Goal: Transaction & Acquisition: Purchase product/service

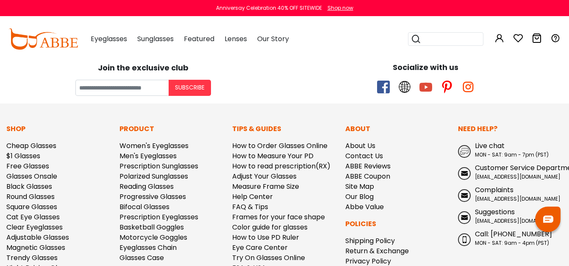
scroll to position [844, 0]
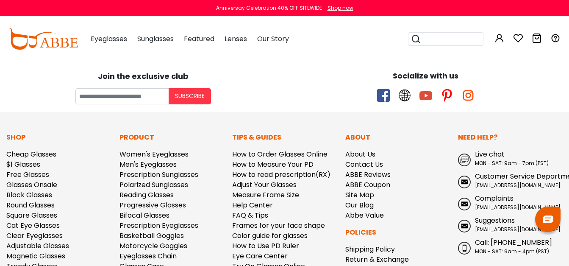
click at [149, 203] on link "Progressive Glasses" at bounding box center [153, 205] width 67 height 10
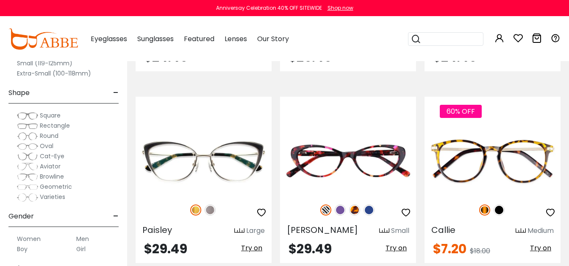
scroll to position [2084, 0]
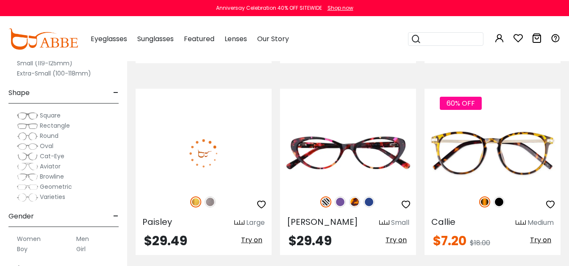
click at [210, 201] on img at bounding box center [210, 201] width 11 height 11
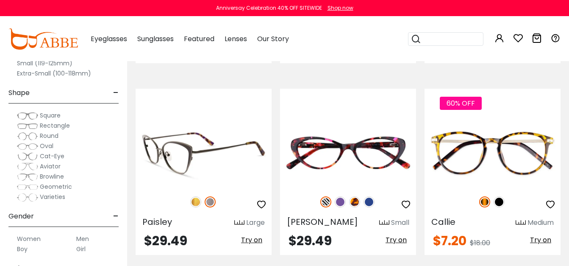
click at [178, 155] on img at bounding box center [204, 153] width 136 height 68
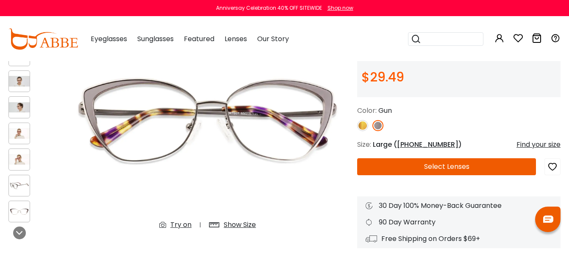
scroll to position [81, 0]
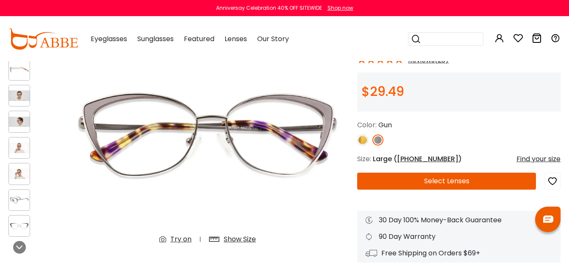
click at [363, 139] on img at bounding box center [362, 139] width 11 height 11
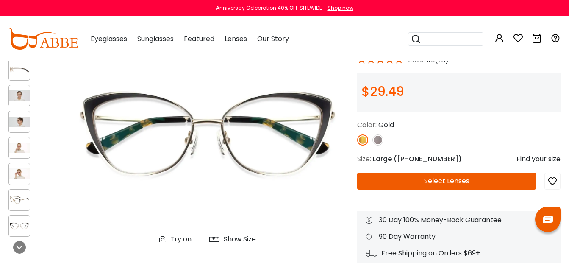
click at [21, 197] on img at bounding box center [19, 200] width 21 height 11
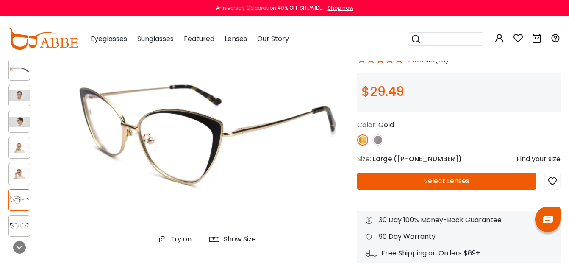
click at [380, 139] on img at bounding box center [378, 139] width 11 height 11
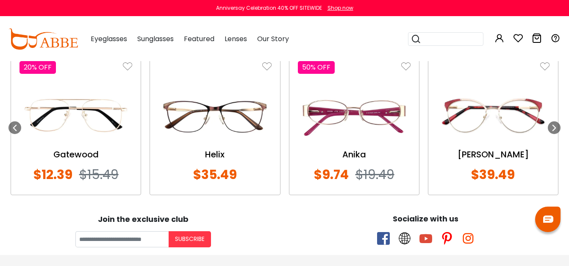
scroll to position [916, 0]
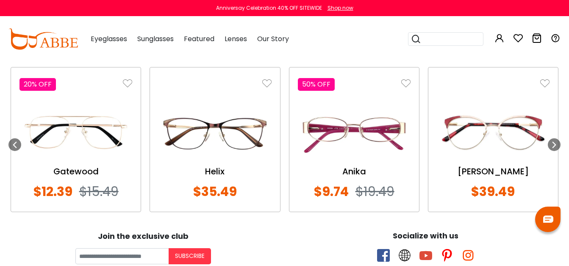
click at [492, 160] on img at bounding box center [493, 132] width 113 height 56
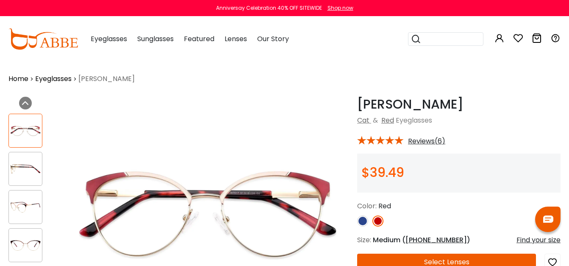
click at [362, 219] on img at bounding box center [362, 220] width 11 height 11
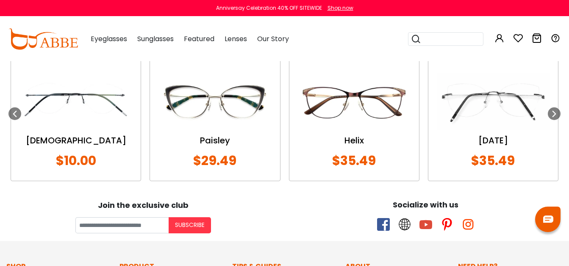
scroll to position [1009, 0]
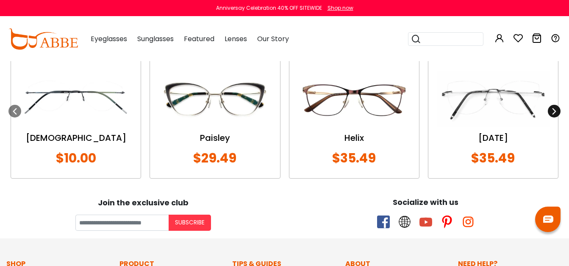
click at [552, 111] on icon at bounding box center [554, 111] width 7 height 7
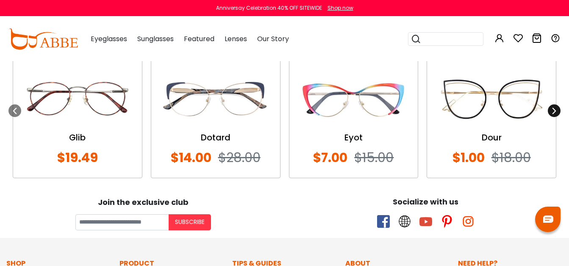
click at [554, 109] on icon at bounding box center [554, 110] width 7 height 7
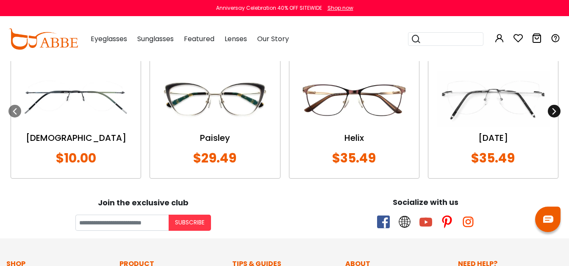
click at [554, 111] on icon at bounding box center [554, 111] width 7 height 7
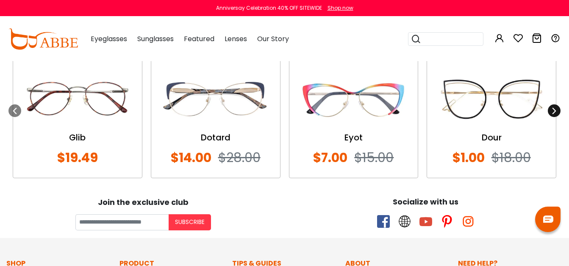
click at [554, 111] on icon at bounding box center [554, 110] width 7 height 7
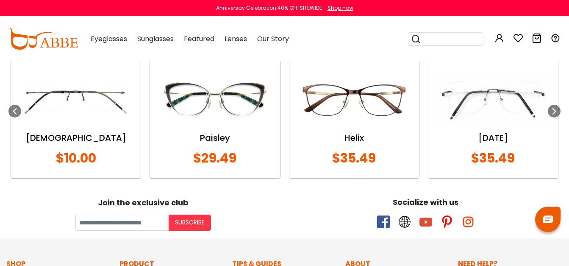
click at [217, 132] on div "Paisley" at bounding box center [215, 137] width 113 height 13
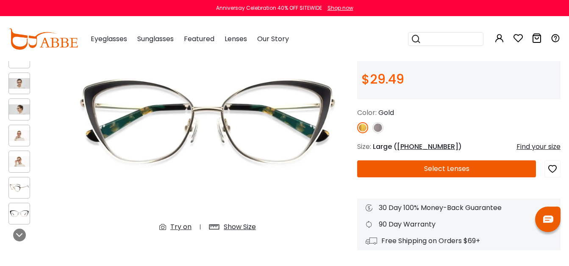
scroll to position [100, 0]
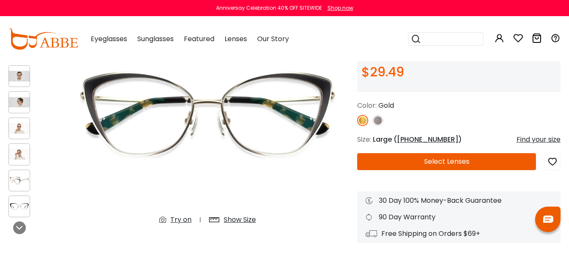
click at [376, 119] on img at bounding box center [378, 120] width 11 height 11
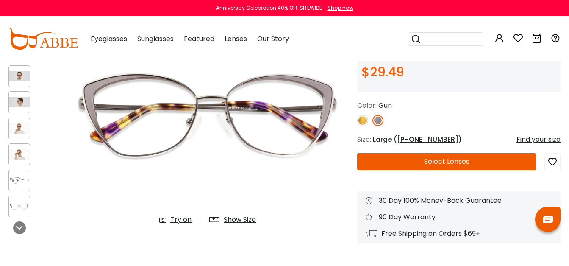
click at [436, 162] on button "Select Lenses" at bounding box center [446, 161] width 179 height 17
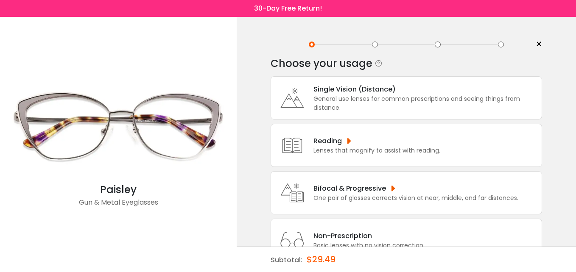
click at [358, 194] on div "One pair of glasses corrects vision at near, middle, and far distances." at bounding box center [415, 198] width 205 height 9
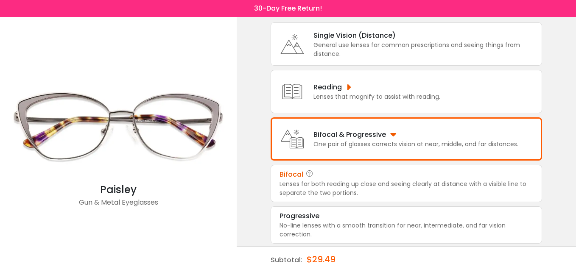
scroll to position [55, 0]
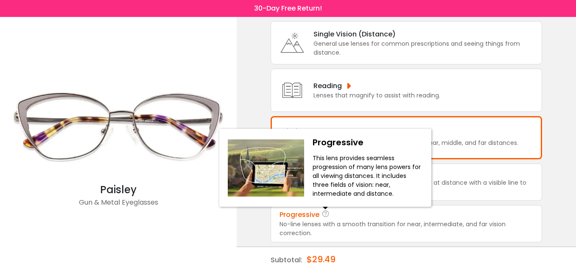
click at [327, 216] on icon at bounding box center [325, 215] width 8 height 10
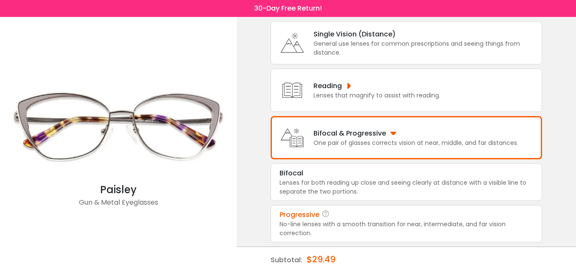
click at [303, 216] on div "Progressive" at bounding box center [299, 215] width 40 height 10
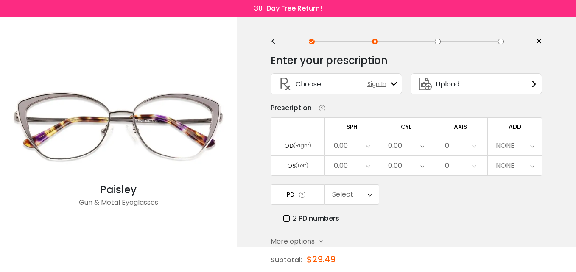
scroll to position [0, 0]
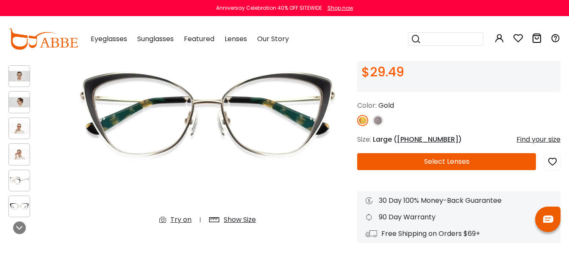
click at [378, 119] on img at bounding box center [378, 120] width 11 height 11
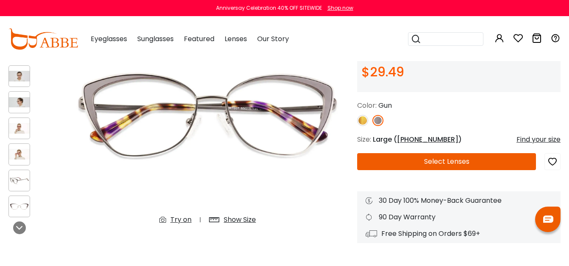
click at [436, 159] on button "Select Lenses" at bounding box center [446, 161] width 179 height 17
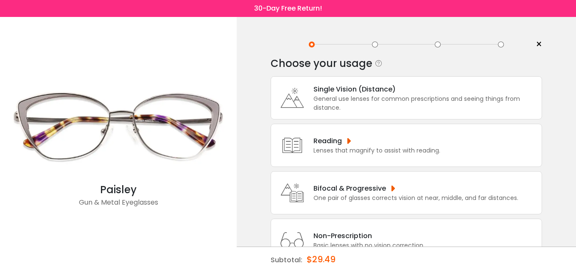
click at [391, 186] on div "Bifocal & Progressive" at bounding box center [415, 188] width 205 height 11
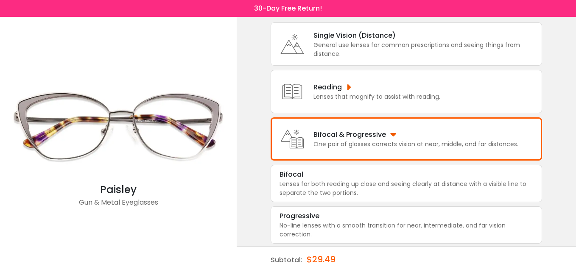
scroll to position [55, 0]
drag, startPoint x: 307, startPoint y: 214, endPoint x: 313, endPoint y: 213, distance: 6.4
click at [307, 213] on div "Progressive" at bounding box center [299, 215] width 40 height 10
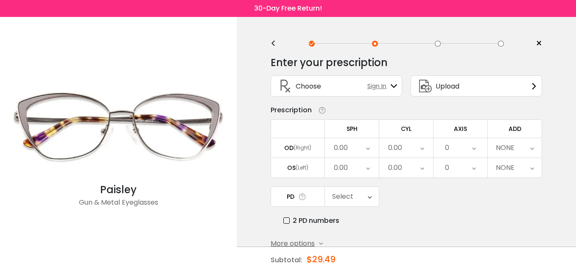
scroll to position [0, 0]
click at [333, 148] on div "0.00" at bounding box center [352, 148] width 54 height 19
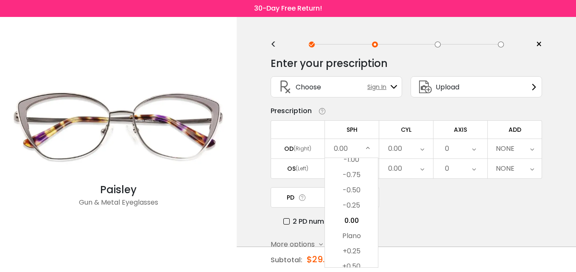
click at [368, 145] on icon at bounding box center [368, 148] width 4 height 19
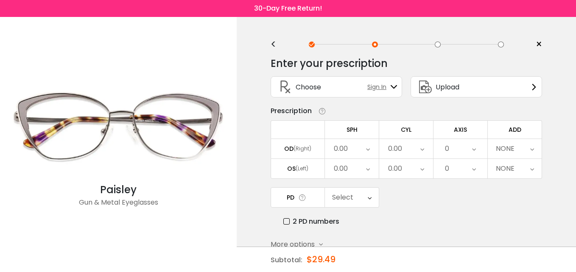
click at [336, 145] on div "0.00" at bounding box center [341, 148] width 14 height 17
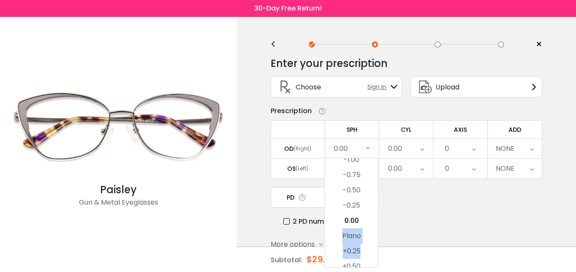
drag, startPoint x: 364, startPoint y: 223, endPoint x: 364, endPoint y: 248, distance: 25.0
click at [363, 246] on ul "-20.00 -19.75 -19.50 -19.25 -19.00 -18.75 -18.50 -18.25 -18.00 -17.75 -17.50 -1…" at bounding box center [351, 228] width 53 height 2472
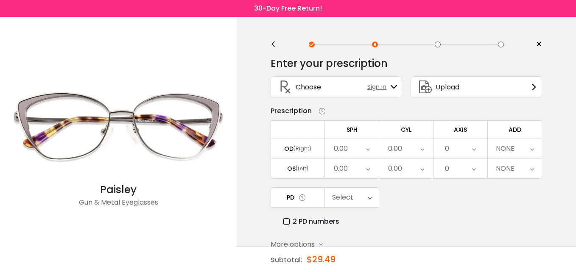
click at [368, 148] on icon at bounding box center [368, 148] width 4 height 19
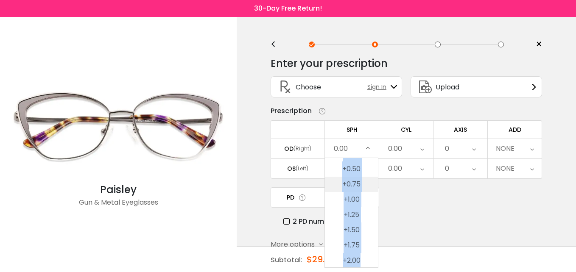
scroll to position [0, 0]
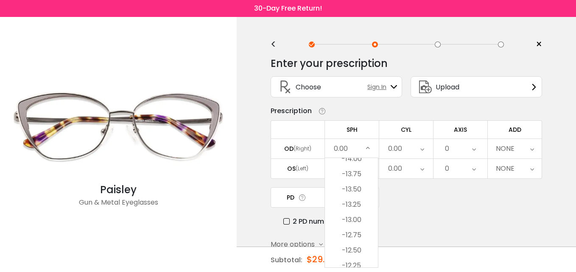
drag, startPoint x: 371, startPoint y: 238, endPoint x: 369, endPoint y: 262, distance: 24.2
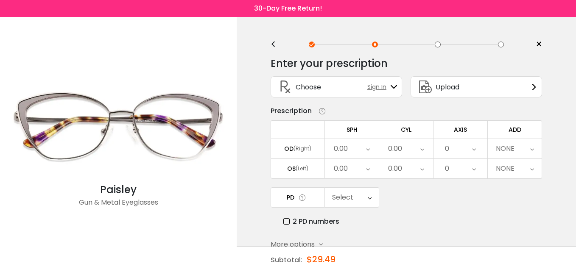
click at [367, 150] on icon at bounding box center [368, 148] width 4 height 19
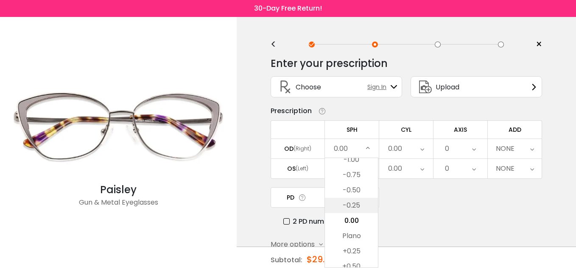
click at [374, 211] on li "-0.25" at bounding box center [351, 205] width 53 height 15
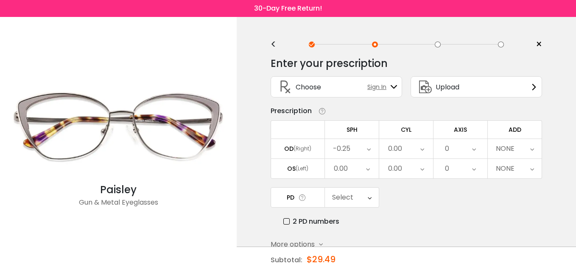
click at [367, 151] on icon at bounding box center [369, 148] width 4 height 19
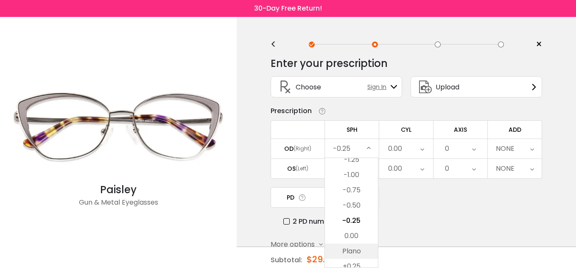
click at [370, 257] on li "Plano" at bounding box center [351, 251] width 53 height 15
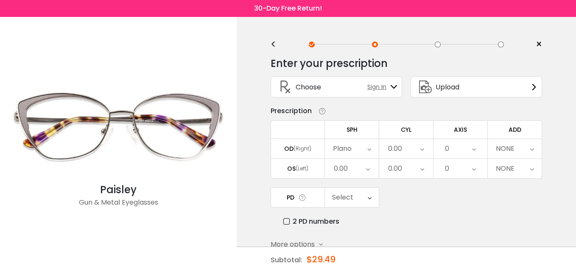
click at [292, 145] on div "OD" at bounding box center [288, 149] width 9 height 8
drag, startPoint x: 297, startPoint y: 150, endPoint x: 305, endPoint y: 150, distance: 7.6
click at [298, 150] on div "(Right)" at bounding box center [302, 149] width 18 height 8
click at [302, 150] on div "(Right)" at bounding box center [302, 149] width 18 height 8
click at [336, 147] on div "Plano" at bounding box center [342, 148] width 19 height 17
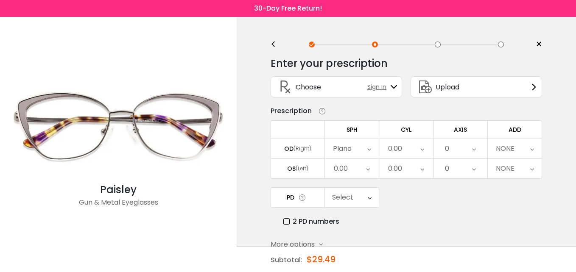
scroll to position [1181, 0]
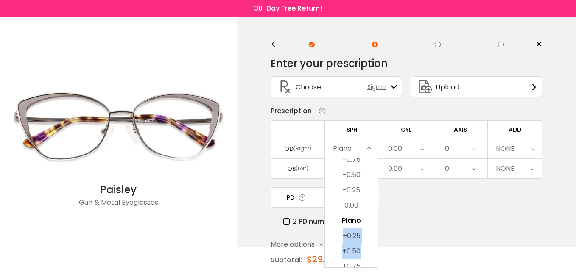
drag, startPoint x: 376, startPoint y: 219, endPoint x: 375, endPoint y: 249, distance: 30.6
click at [375, 249] on ul "-20.00 -19.75 -19.50 -19.25 -19.00 -18.75 -18.50 -18.25 -18.00 -17.75 -17.50 -1…" at bounding box center [351, 213] width 53 height 2472
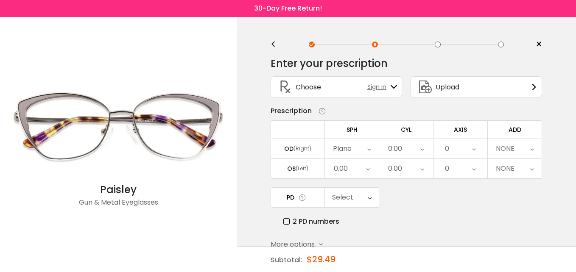
click at [335, 147] on div "Plano" at bounding box center [342, 148] width 19 height 17
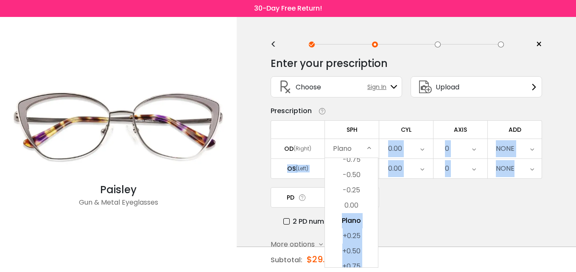
drag, startPoint x: 380, startPoint y: 194, endPoint x: 376, endPoint y: 213, distance: 19.5
click at [376, 213] on div "Enter your prescription SPH (Sphere) Lens strength needed to correct your visio…" at bounding box center [405, 184] width 271 height 267
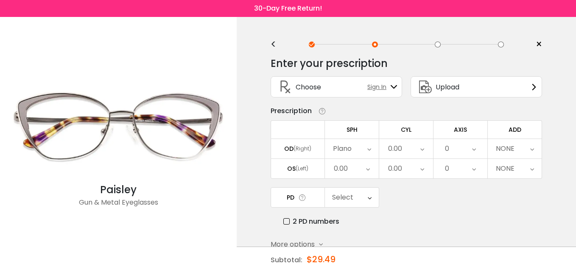
drag, startPoint x: 376, startPoint y: 213, endPoint x: 368, endPoint y: 152, distance: 61.5
click at [368, 152] on icon at bounding box center [369, 148] width 4 height 19
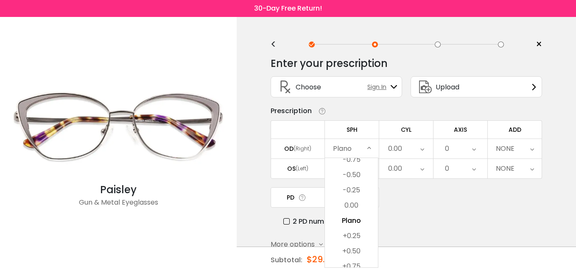
click at [356, 131] on td "SPH" at bounding box center [352, 129] width 54 height 18
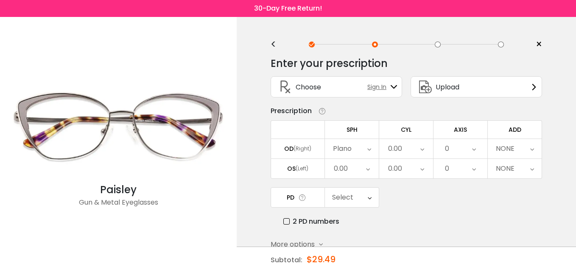
click at [420, 150] on icon at bounding box center [422, 148] width 4 height 19
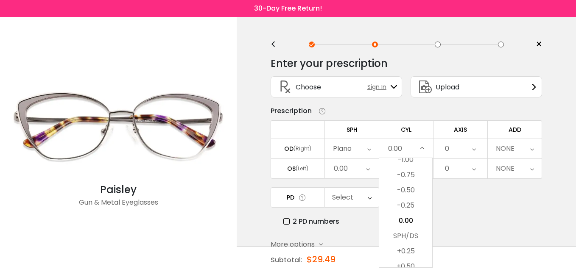
click at [409, 188] on li "-0.50" at bounding box center [405, 190] width 53 height 15
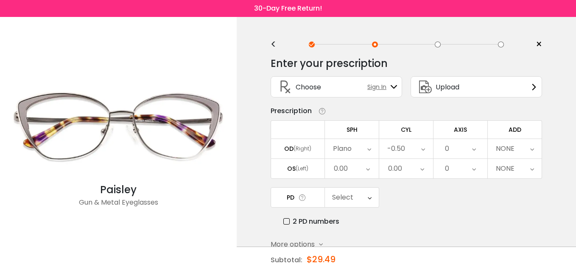
click at [418, 168] on div "0.00" at bounding box center [406, 168] width 54 height 19
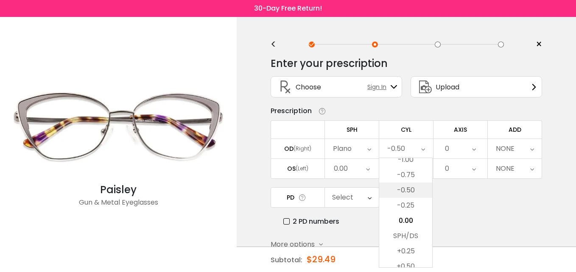
click at [407, 192] on li "-0.50" at bounding box center [405, 190] width 53 height 15
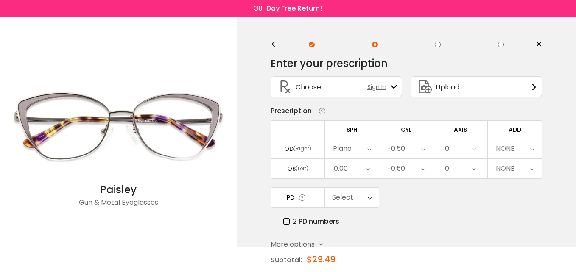
click at [473, 150] on icon at bounding box center [474, 148] width 4 height 19
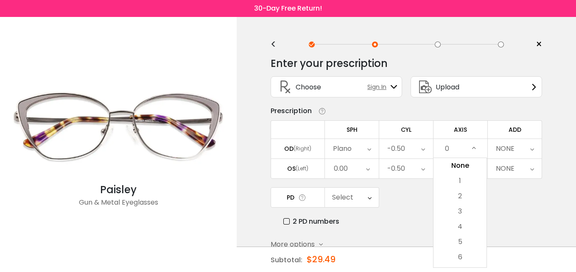
click at [474, 146] on icon at bounding box center [474, 148] width 4 height 19
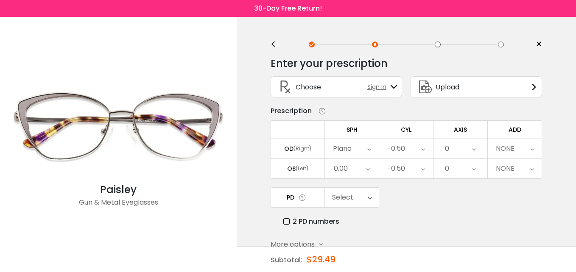
click at [474, 146] on icon at bounding box center [474, 148] width 4 height 19
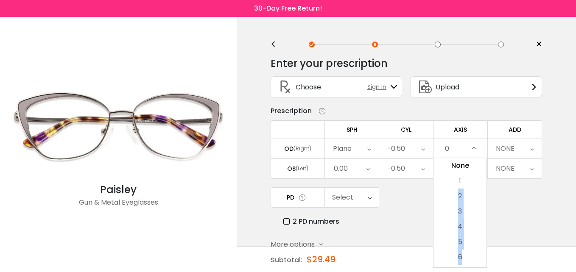
drag, startPoint x: 479, startPoint y: 195, endPoint x: 484, endPoint y: 253, distance: 57.9
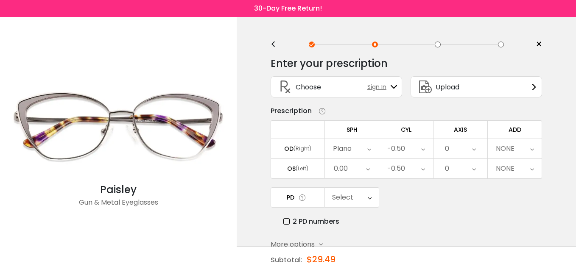
click at [530, 149] on icon at bounding box center [532, 148] width 4 height 19
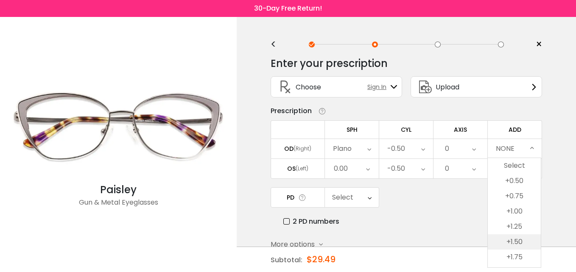
click at [532, 244] on li "+1.50" at bounding box center [513, 241] width 53 height 15
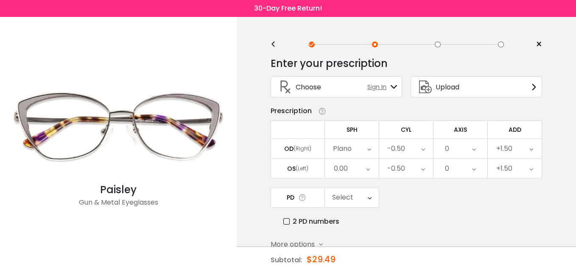
drag, startPoint x: 45, startPoint y: 261, endPoint x: 50, endPoint y: 266, distance: 7.5
click at [50, 266] on div "Paisley Gun & Metal Eyeglasses" at bounding box center [118, 144] width 228 height 255
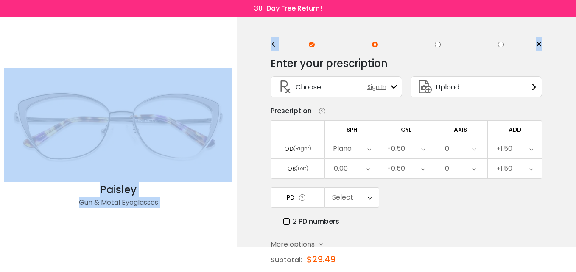
drag, startPoint x: 574, startPoint y: 4, endPoint x: 573, endPoint y: -7, distance: 11.1
click at [573, 0] on html "Eyeglasses Thanks for your subscription Please use coupon code " NEWCOMER " to …" at bounding box center [288, 159] width 576 height 318
click at [575, 31] on html "Eyeglasses Thanks for your subscription Please use coupon code " NEWCOMER " to …" at bounding box center [288, 159] width 576 height 318
click at [149, 50] on div "Paisley Gun & Metal Eyeglasses" at bounding box center [118, 144] width 228 height 255
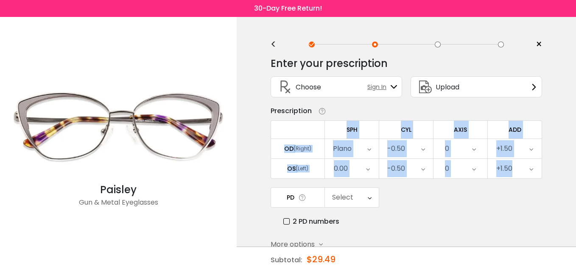
drag, startPoint x: 575, startPoint y: 156, endPoint x: 575, endPoint y: 187, distance: 31.4
click at [575, 187] on html "Eyeglasses Thanks for your subscription Please use coupon code " NEWCOMER " to …" at bounding box center [288, 159] width 576 height 318
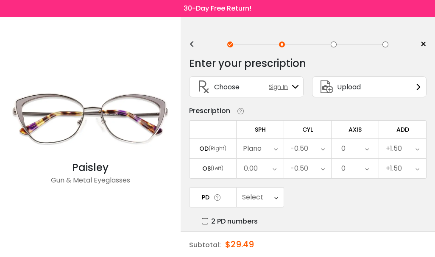
click at [369, 149] on div "0" at bounding box center [354, 148] width 47 height 19
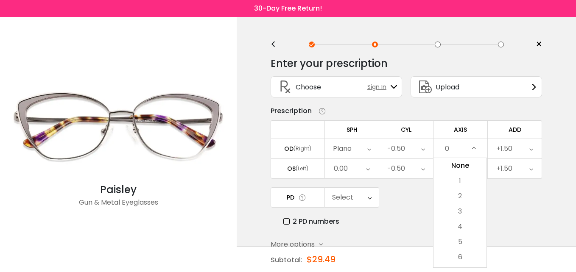
click at [368, 148] on icon at bounding box center [369, 148] width 4 height 19
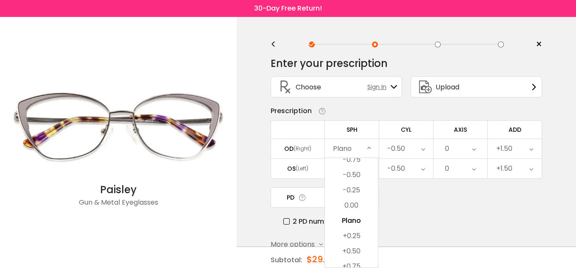
click at [399, 206] on div "PD Select Cancel PD Save 46 47 48 49 50 51 52 53 54 55 56 57 58 59 60 61 62 63 …" at bounding box center [405, 206] width 271 height 39
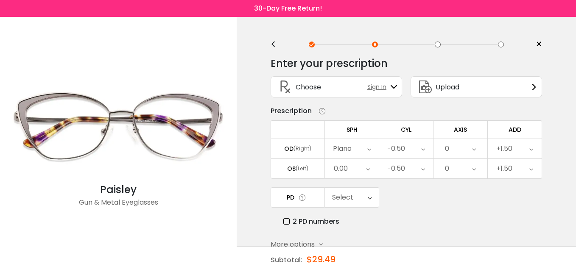
click at [531, 149] on icon at bounding box center [531, 148] width 4 height 19
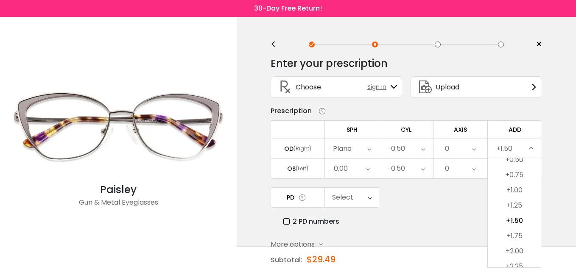
click at [542, 268] on div "Subtotal: $29.49 Confirm & add to cart" at bounding box center [406, 259] width 339 height 25
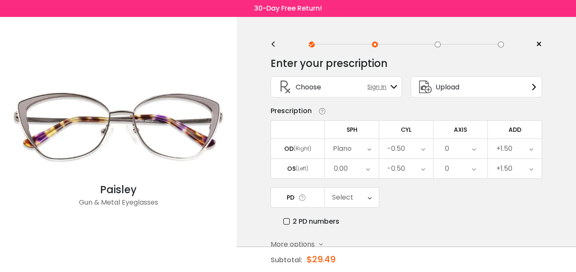
click at [531, 151] on icon at bounding box center [531, 148] width 4 height 19
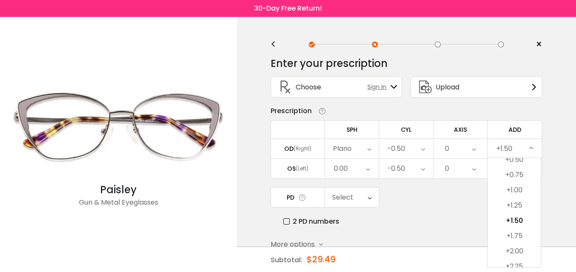
click at [547, 151] on div "< × Choose your usage Single Vision (Distance) This lens helps you see details …" at bounding box center [406, 167] width 339 height 301
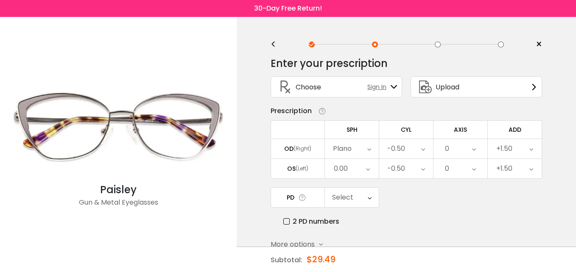
click at [474, 150] on icon at bounding box center [474, 148] width 4 height 19
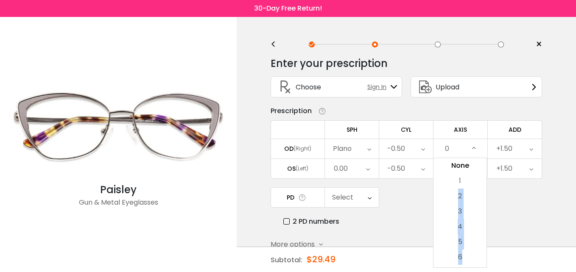
drag, startPoint x: 482, startPoint y: 185, endPoint x: 481, endPoint y: 255, distance: 70.0
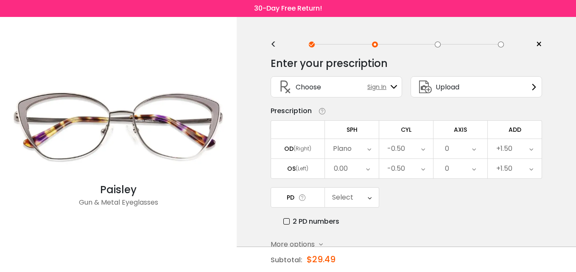
click at [499, 265] on div "Subtotal: $29.49" at bounding box center [405, 259] width 271 height 25
click at [308, 243] on span "More options" at bounding box center [292, 245] width 44 height 10
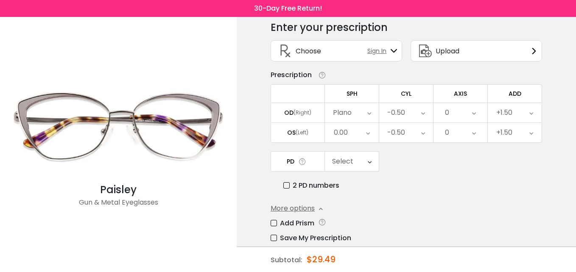
scroll to position [37, 0]
click at [367, 134] on icon at bounding box center [368, 131] width 4 height 19
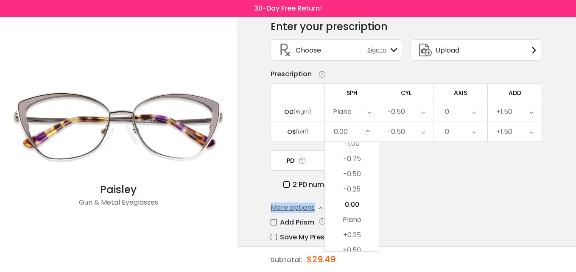
drag, startPoint x: 386, startPoint y: 190, endPoint x: 386, endPoint y: 196, distance: 5.9
click at [386, 195] on div "Enter your prescription SPH (Sphere) Lens strength needed to correct your visio…" at bounding box center [405, 162] width 271 height 297
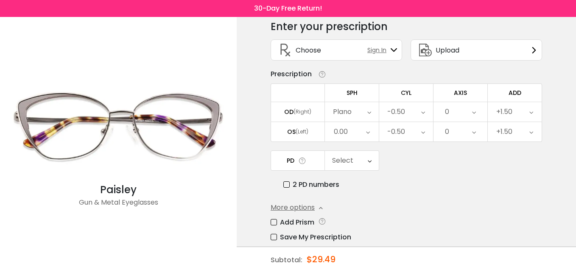
drag, startPoint x: 386, startPoint y: 196, endPoint x: 364, endPoint y: 136, distance: 63.5
click at [364, 136] on div "0.00" at bounding box center [352, 131] width 54 height 19
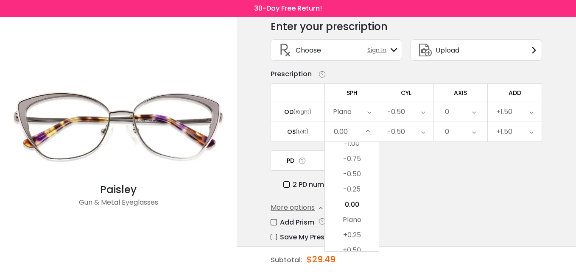
click at [335, 129] on div "0.00" at bounding box center [341, 131] width 14 height 17
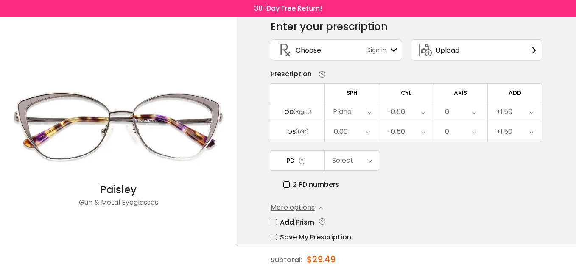
click at [369, 111] on icon at bounding box center [369, 111] width 4 height 19
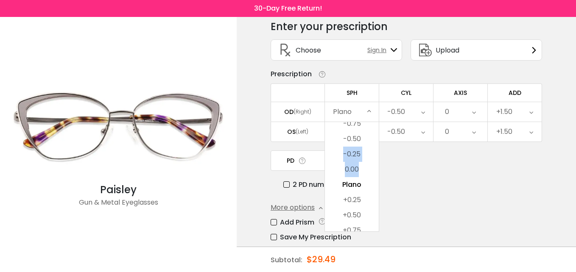
drag, startPoint x: 373, startPoint y: 169, endPoint x: 373, endPoint y: 139, distance: 29.2
click at [373, 141] on ul "-20.00 -19.75 -19.50 -19.25 -19.00 -18.75 -18.50 -18.25 -18.00 -17.75 -17.50 -1…" at bounding box center [352, 177] width 54 height 2472
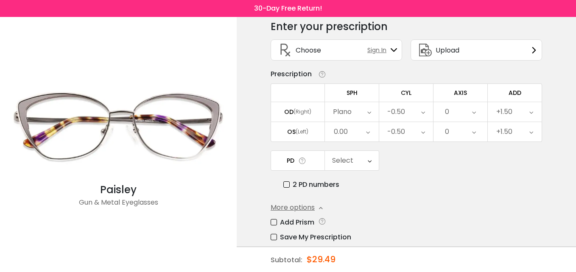
click at [369, 113] on icon at bounding box center [369, 111] width 4 height 19
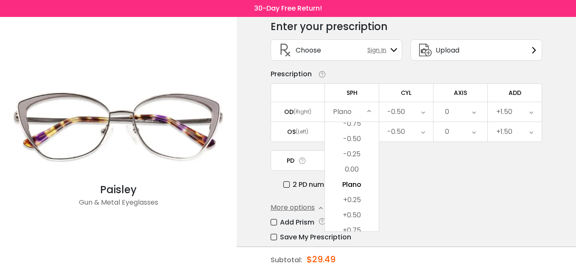
click at [370, 109] on icon at bounding box center [369, 111] width 4 height 19
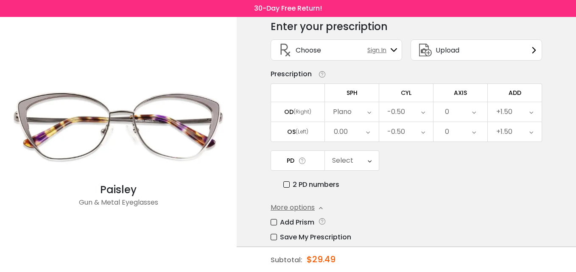
click at [473, 113] on icon at bounding box center [474, 111] width 4 height 19
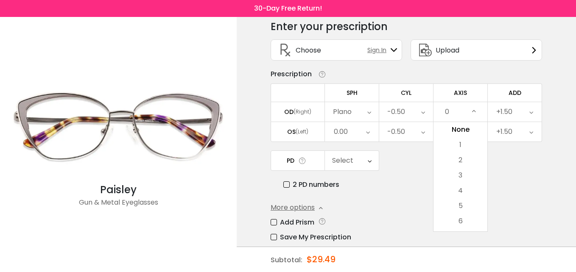
click at [447, 111] on div "0" at bounding box center [447, 111] width 4 height 17
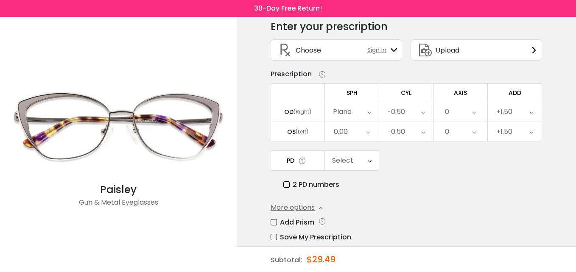
click at [447, 112] on div "0" at bounding box center [447, 111] width 4 height 17
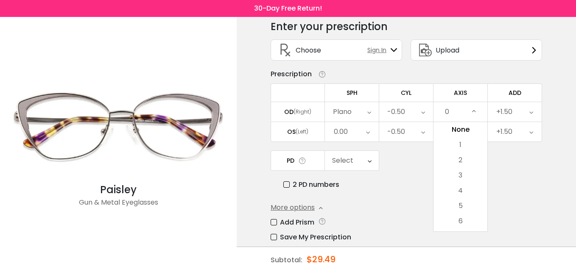
click at [473, 111] on icon at bounding box center [474, 111] width 4 height 19
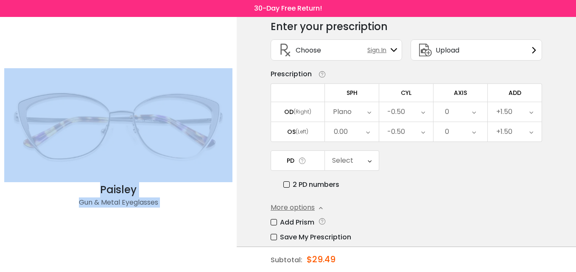
scroll to position [33, 0]
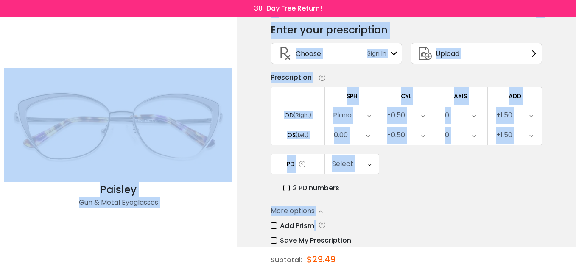
drag, startPoint x: 575, startPoint y: 7, endPoint x: 575, endPoint y: 249, distance: 242.0
click at [575, 250] on html "Eyeglasses Thanks for your subscription Please use coupon code " NEWCOMER " to …" at bounding box center [288, 141] width 576 height 348
click at [241, 35] on div "< × Choose your usage Single Vision (Distance) This lens helps you see details …" at bounding box center [406, 148] width 339 height 331
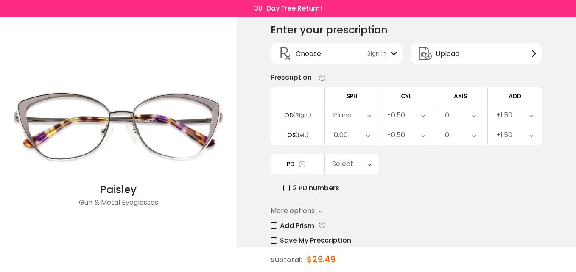
click at [312, 52] on span "Choose" at bounding box center [307, 53] width 25 height 11
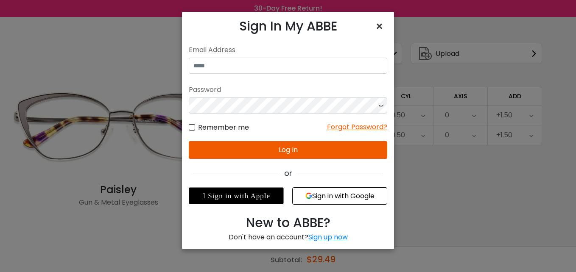
click at [379, 25] on span "×" at bounding box center [381, 26] width 12 height 18
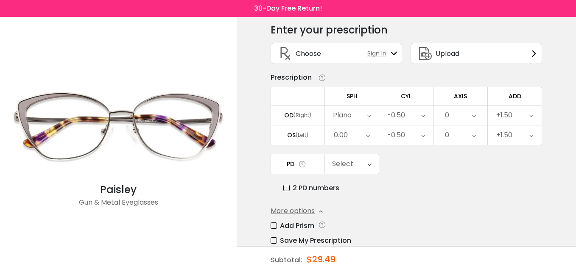
click at [320, 77] on icon at bounding box center [320, 77] width 13 height 9
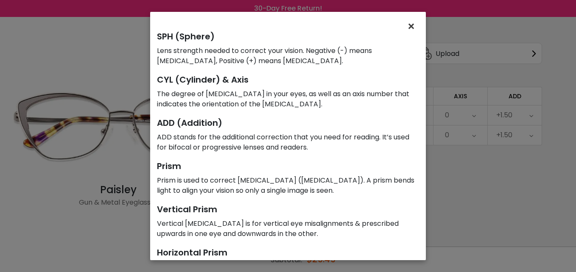
click at [414, 29] on span "×" at bounding box center [413, 26] width 12 height 18
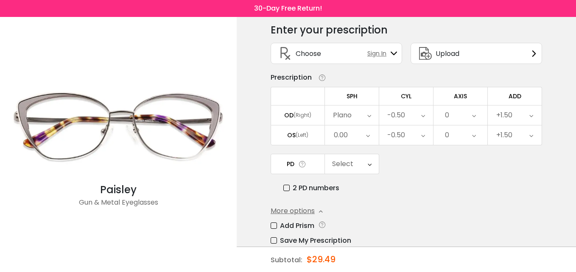
click at [347, 115] on div "Plano" at bounding box center [342, 115] width 19 height 17
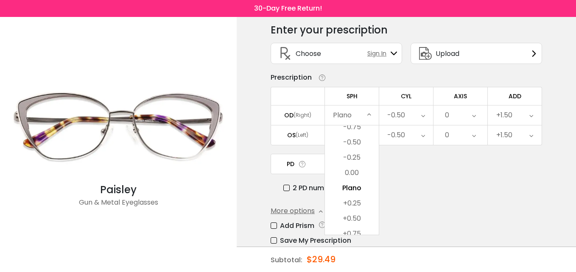
click at [369, 116] on icon at bounding box center [369, 115] width 4 height 19
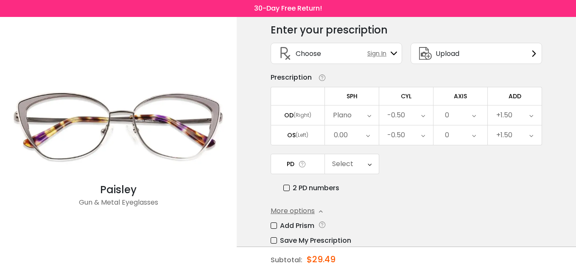
click at [369, 116] on icon at bounding box center [369, 115] width 4 height 19
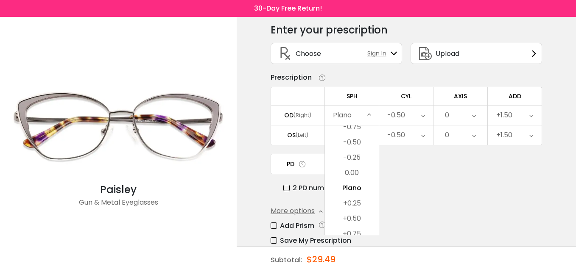
click at [532, 52] on icon at bounding box center [533, 53] width 7 height 7
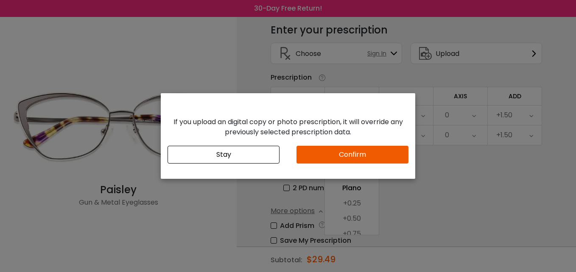
click at [448, 171] on div "If you upload an digital copy or photo prescription, it will override any previ…" at bounding box center [288, 136] width 576 height 272
click at [433, 179] on div "If you upload an digital copy or photo prescription, it will override any previ…" at bounding box center [288, 136] width 576 height 272
click at [400, 73] on div "If you upload an digital copy or photo prescription, it will override any previ…" at bounding box center [288, 136] width 576 height 272
drag, startPoint x: 189, startPoint y: 211, endPoint x: 175, endPoint y: 181, distance: 32.4
click at [189, 210] on div "If you upload an digital copy or photo prescription, it will override any previ…" at bounding box center [288, 136] width 576 height 272
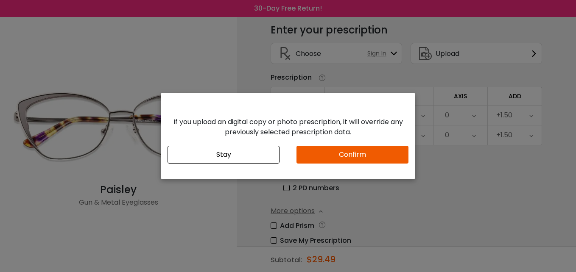
click at [173, 104] on div "If you upload an digital copy or photo prescription, it will override any previ…" at bounding box center [288, 136] width 254 height 86
click at [214, 156] on button "Stay" at bounding box center [223, 155] width 112 height 18
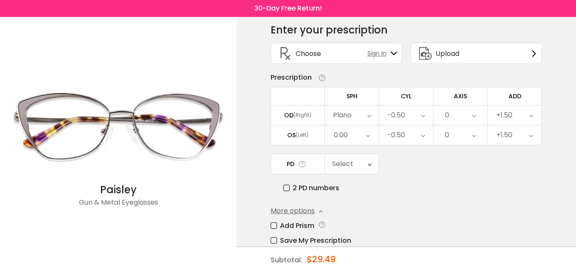
click at [304, 55] on span "Choose" at bounding box center [307, 53] width 25 height 11
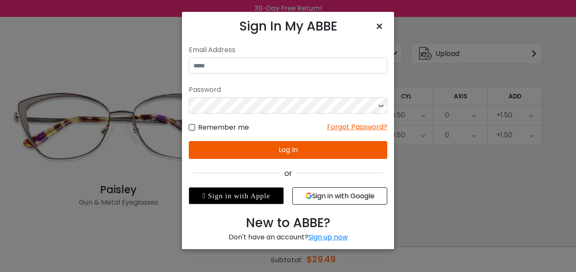
click at [379, 25] on span "×" at bounding box center [381, 26] width 12 height 18
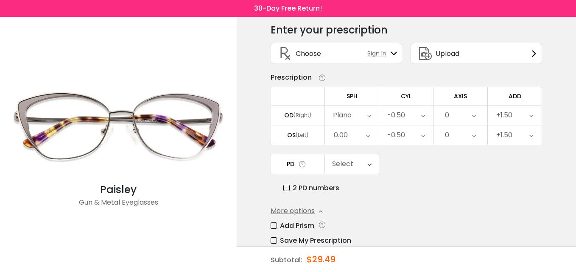
click at [340, 114] on div "Plano" at bounding box center [342, 115] width 19 height 17
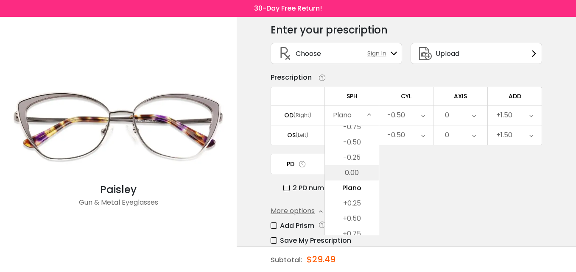
click at [356, 179] on li "0.00" at bounding box center [352, 172] width 54 height 15
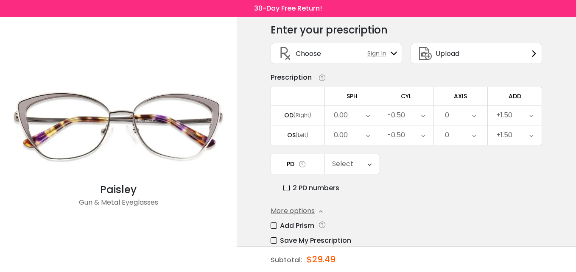
click at [368, 137] on icon at bounding box center [368, 134] width 4 height 19
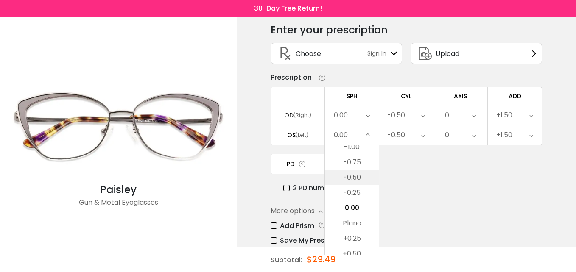
click at [354, 177] on li "-0.50" at bounding box center [352, 177] width 54 height 15
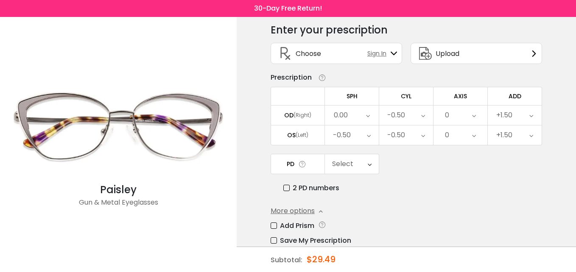
click at [334, 135] on div "-0.50" at bounding box center [342, 135] width 18 height 17
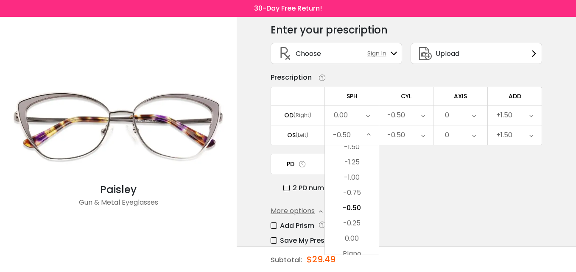
click at [331, 134] on div "-0.50" at bounding box center [352, 134] width 54 height 19
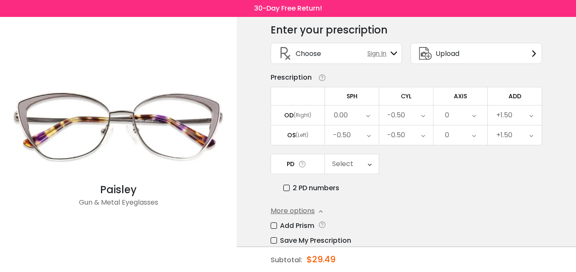
click at [365, 135] on div "-0.50" at bounding box center [352, 134] width 54 height 19
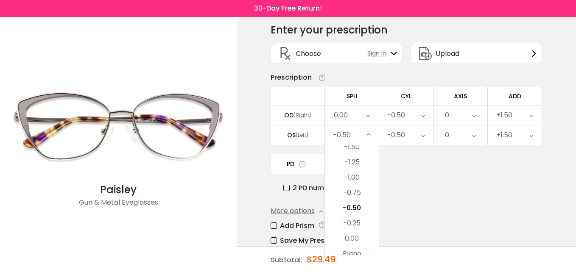
click at [368, 134] on icon at bounding box center [369, 134] width 4 height 19
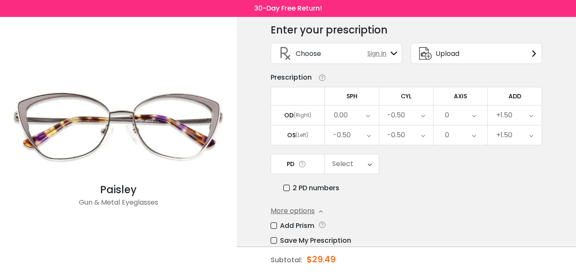
click at [368, 134] on icon at bounding box center [369, 134] width 4 height 19
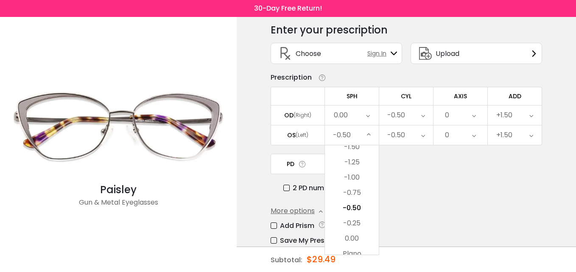
click at [337, 134] on div "-0.50" at bounding box center [342, 135] width 18 height 17
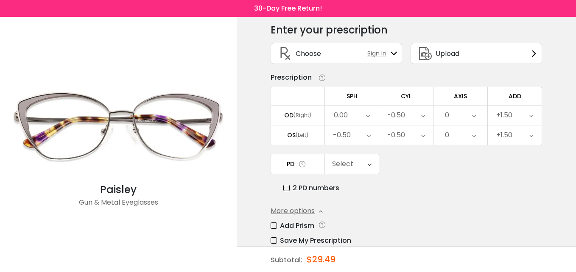
click at [367, 136] on icon at bounding box center [369, 134] width 4 height 19
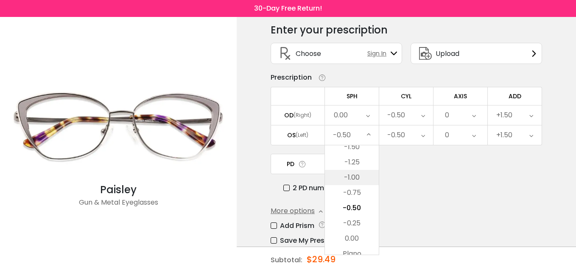
click at [351, 178] on li "-1.00" at bounding box center [352, 177] width 54 height 15
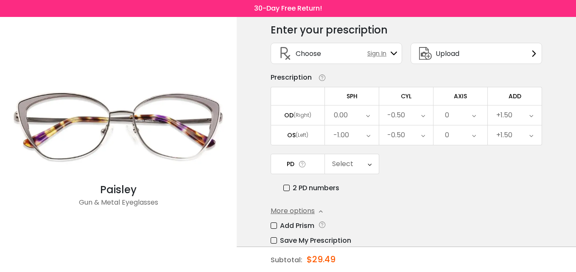
click at [340, 134] on div "-1.00" at bounding box center [341, 135] width 16 height 17
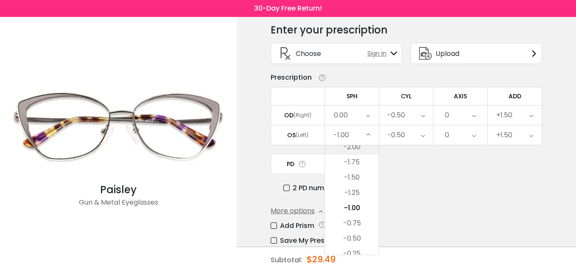
click at [354, 146] on li "-2.00" at bounding box center [352, 146] width 54 height 15
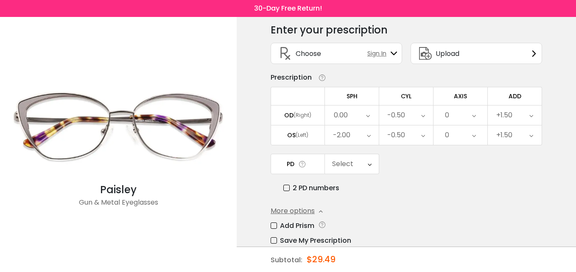
click at [367, 135] on icon at bounding box center [369, 134] width 4 height 19
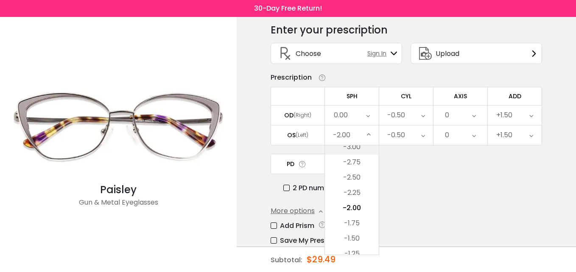
click at [351, 148] on li "-3.00" at bounding box center [352, 146] width 54 height 15
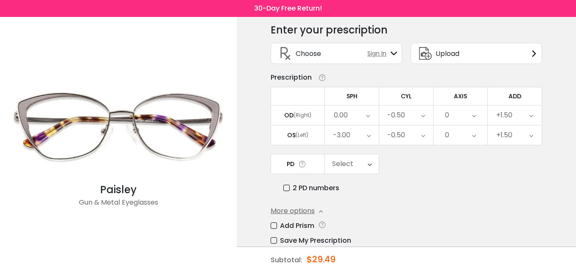
click at [362, 113] on div "0.00" at bounding box center [352, 115] width 54 height 19
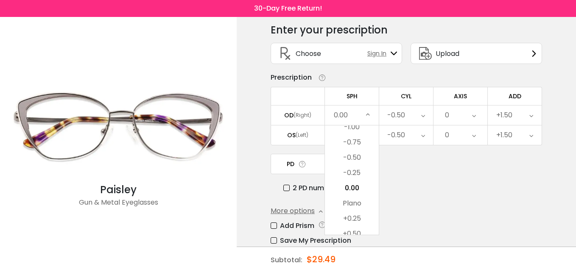
click at [355, 125] on div "-20.00 -19.75 -19.50 -19.25 -19.00 -18.75 -18.50 -18.25 -18.00 -17.75 -17.50 -1…" at bounding box center [352, 196] width 54 height 2472
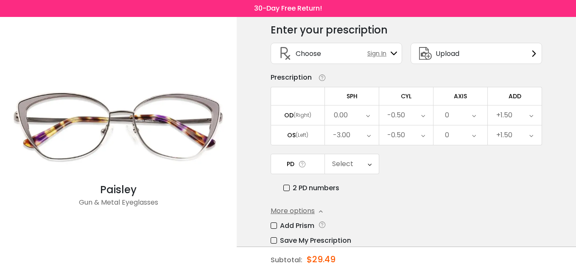
click at [367, 116] on icon at bounding box center [368, 115] width 4 height 19
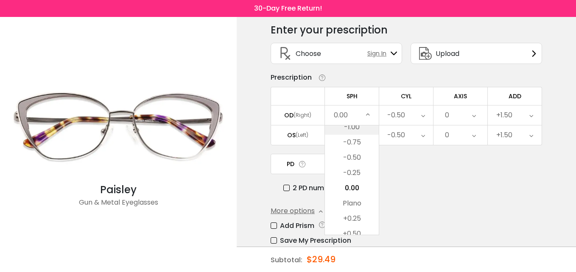
click at [353, 126] on li "-1.00" at bounding box center [352, 127] width 54 height 15
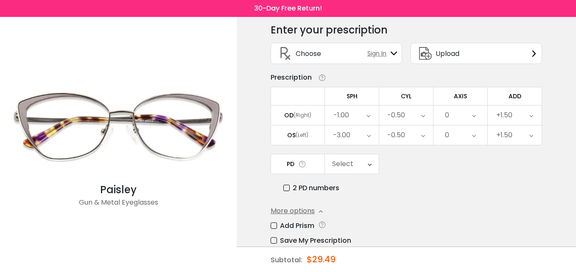
click at [370, 111] on icon at bounding box center [368, 115] width 4 height 19
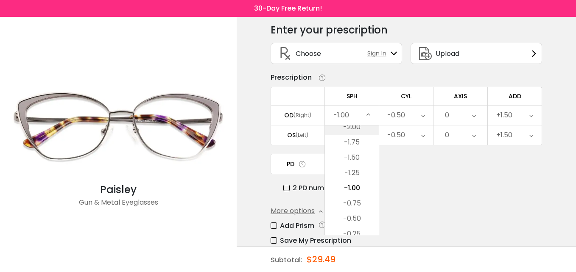
click at [354, 126] on li "-2.00" at bounding box center [352, 127] width 54 height 15
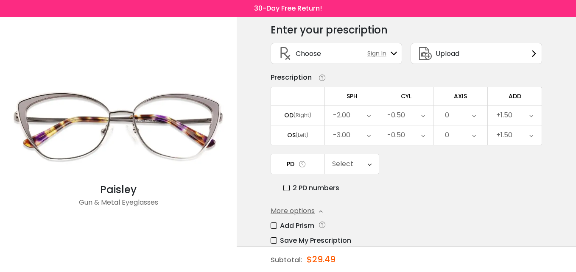
click at [358, 111] on div "-2.00" at bounding box center [352, 115] width 54 height 19
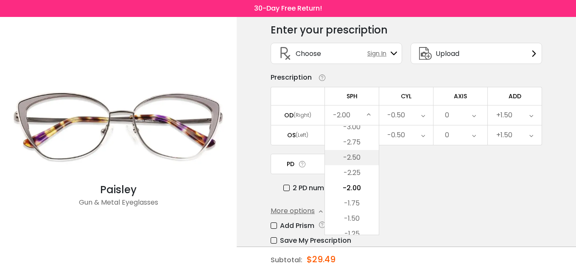
click at [357, 158] on li "-2.50" at bounding box center [352, 157] width 54 height 15
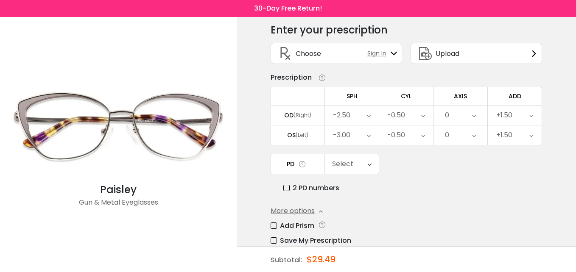
click at [476, 116] on icon at bounding box center [474, 115] width 4 height 19
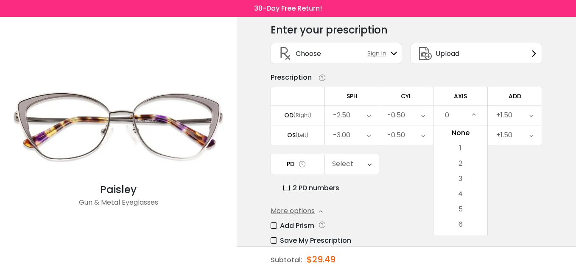
click at [445, 112] on div "0" at bounding box center [447, 115] width 4 height 17
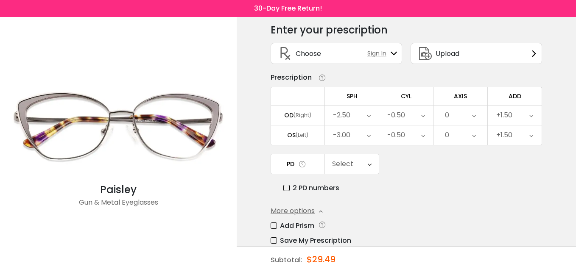
click at [474, 115] on icon at bounding box center [474, 115] width 4 height 19
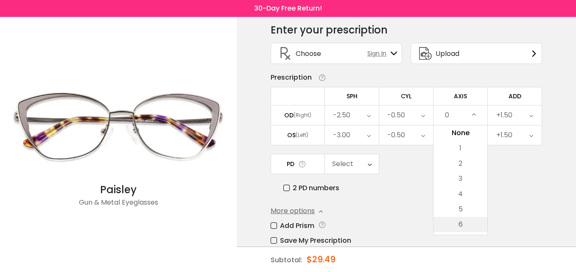
click at [462, 224] on li "6" at bounding box center [460, 224] width 54 height 15
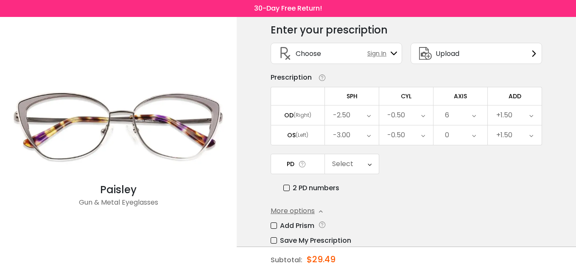
click at [474, 114] on icon at bounding box center [474, 115] width 4 height 19
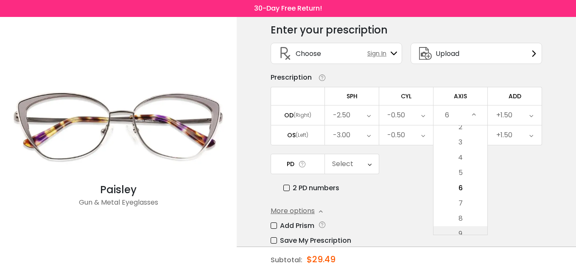
click at [460, 232] on li "9" at bounding box center [460, 233] width 54 height 15
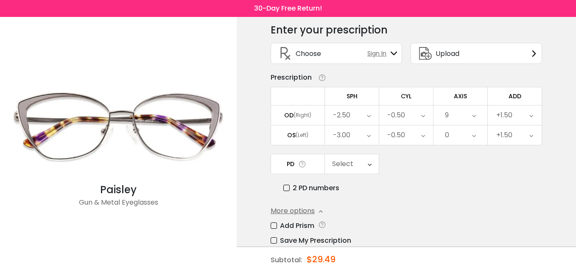
click at [474, 116] on icon at bounding box center [474, 115] width 4 height 19
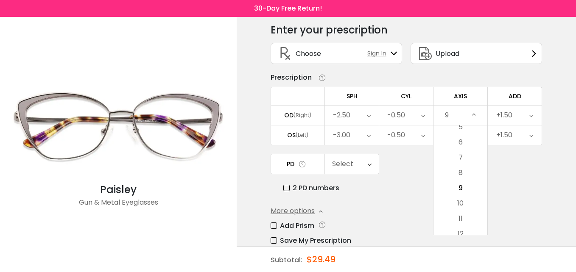
click at [475, 114] on icon at bounding box center [474, 115] width 4 height 19
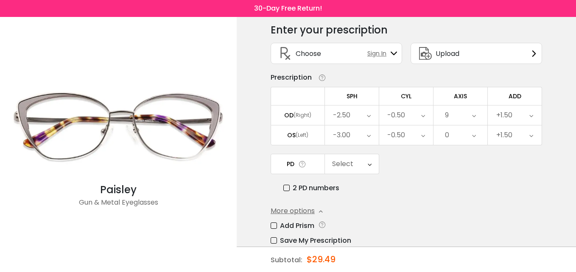
click at [472, 114] on icon at bounding box center [474, 115] width 4 height 19
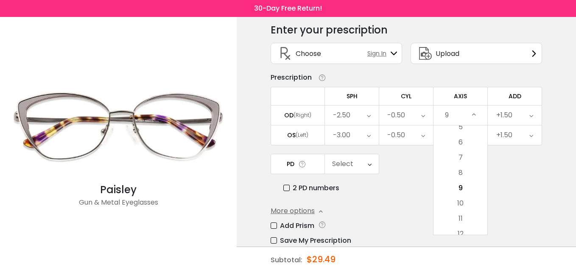
click at [472, 114] on icon at bounding box center [474, 115] width 4 height 19
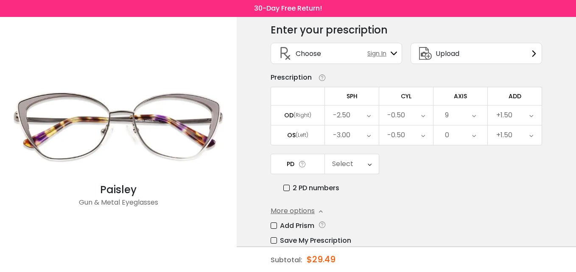
click at [472, 114] on icon at bounding box center [474, 115] width 4 height 19
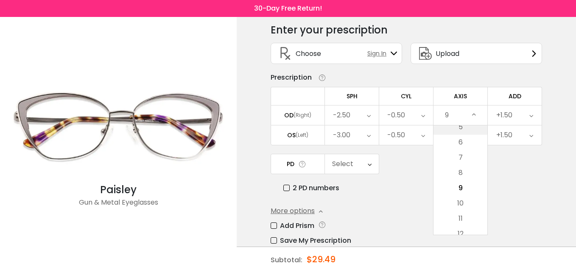
click at [467, 127] on li "5" at bounding box center [460, 127] width 54 height 15
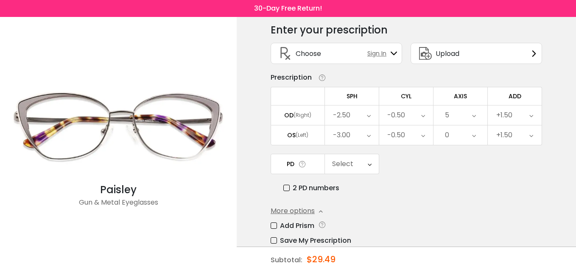
click at [472, 117] on icon at bounding box center [474, 115] width 4 height 19
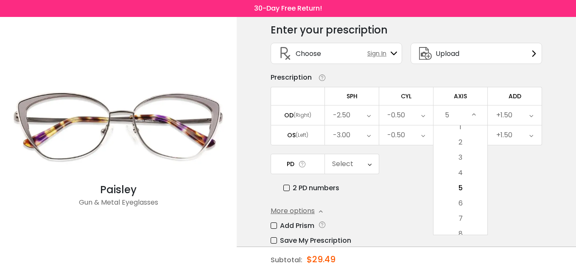
click at [460, 121] on div "5" at bounding box center [460, 115] width 54 height 19
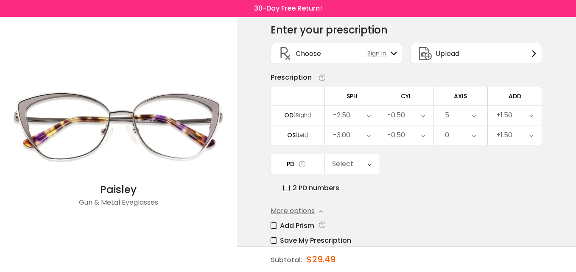
click at [473, 116] on icon at bounding box center [474, 115] width 4 height 19
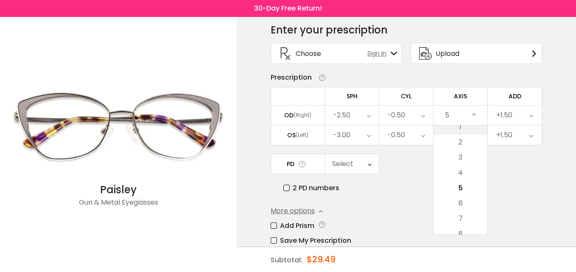
click at [459, 128] on li "1" at bounding box center [460, 127] width 54 height 15
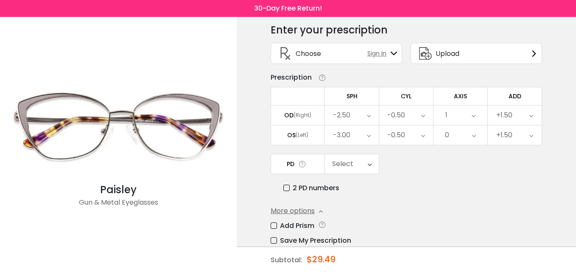
click at [471, 115] on icon at bounding box center [473, 115] width 4 height 19
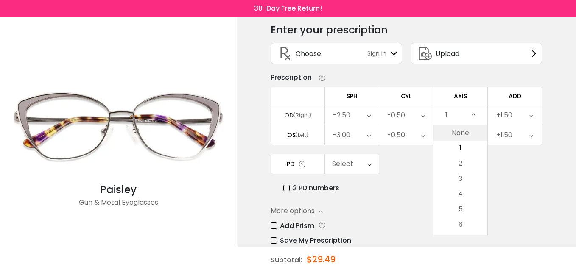
click at [455, 132] on li "None" at bounding box center [460, 132] width 54 height 15
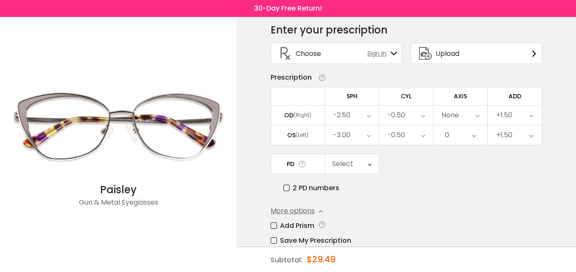
click at [476, 114] on icon at bounding box center [477, 115] width 4 height 19
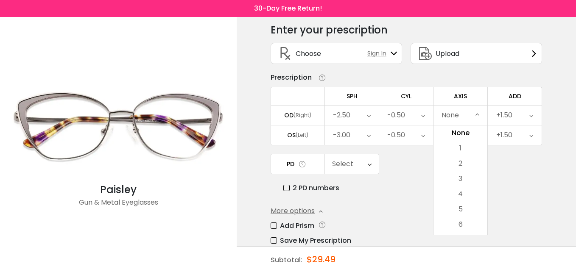
click at [478, 114] on icon at bounding box center [477, 115] width 4 height 19
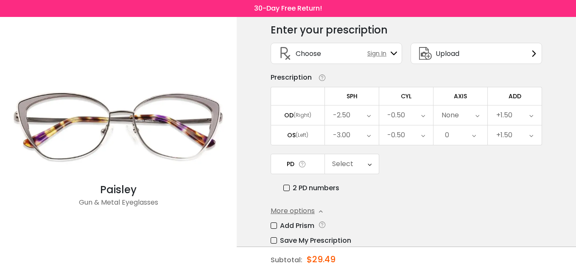
click at [477, 119] on icon at bounding box center [477, 115] width 4 height 19
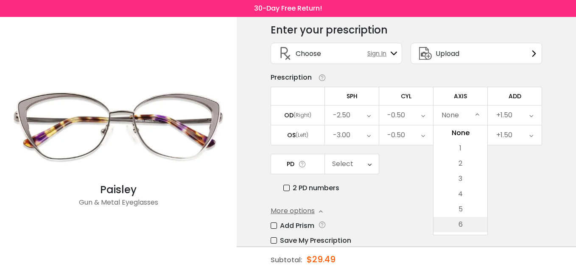
click at [460, 225] on li "6" at bounding box center [460, 224] width 54 height 15
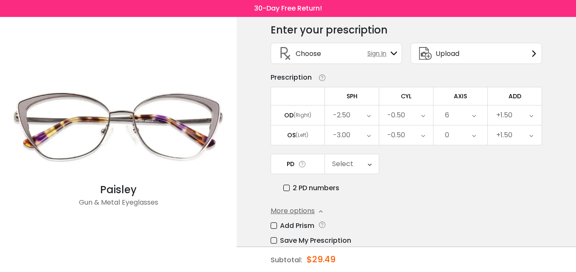
click at [474, 116] on icon at bounding box center [474, 115] width 4 height 19
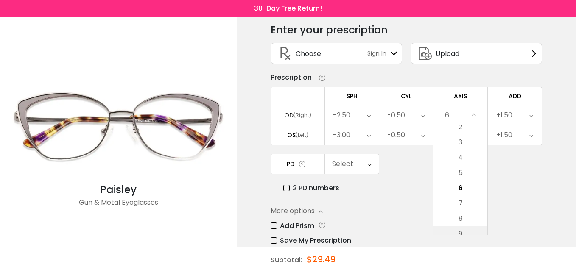
click at [460, 233] on li "9" at bounding box center [460, 233] width 54 height 15
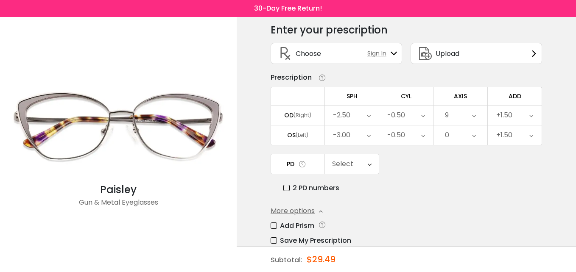
click at [455, 115] on div "9" at bounding box center [460, 115] width 54 height 19
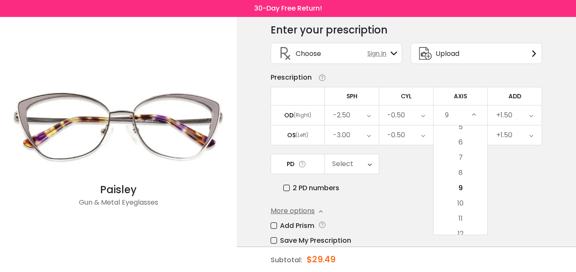
click at [474, 113] on icon at bounding box center [474, 115] width 4 height 19
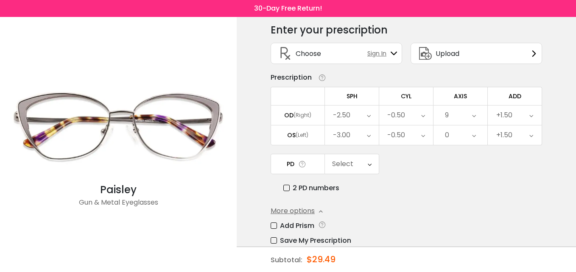
click at [471, 137] on div "0" at bounding box center [460, 134] width 54 height 19
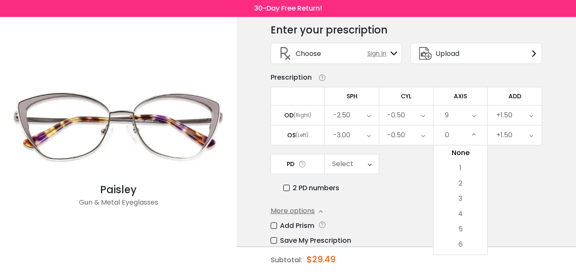
click at [477, 136] on div "0" at bounding box center [460, 134] width 54 height 19
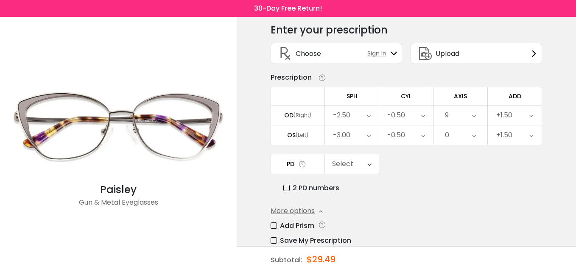
click at [472, 139] on icon at bounding box center [474, 134] width 4 height 19
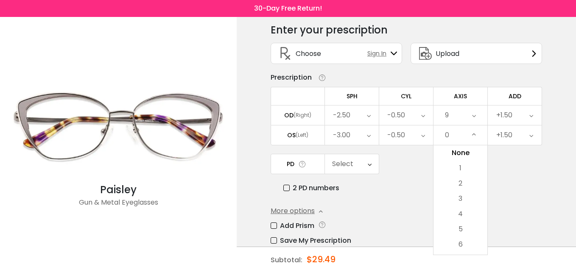
click at [439, 116] on div "9" at bounding box center [460, 115] width 54 height 19
click at [475, 115] on icon at bounding box center [474, 115] width 4 height 19
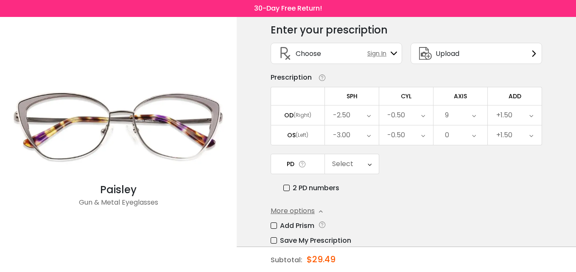
click at [447, 114] on div "9" at bounding box center [447, 115] width 4 height 17
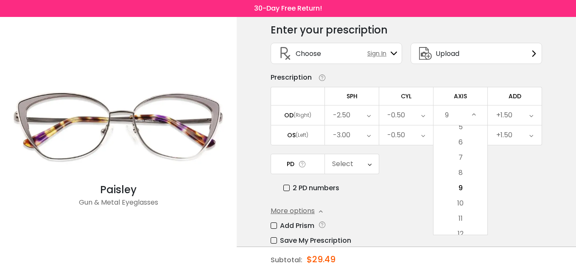
click at [472, 117] on icon at bounding box center [474, 115] width 4 height 19
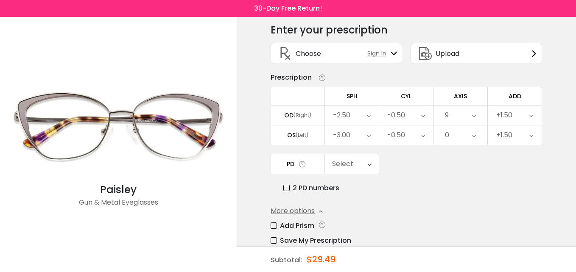
click at [472, 115] on icon at bounding box center [474, 115] width 4 height 19
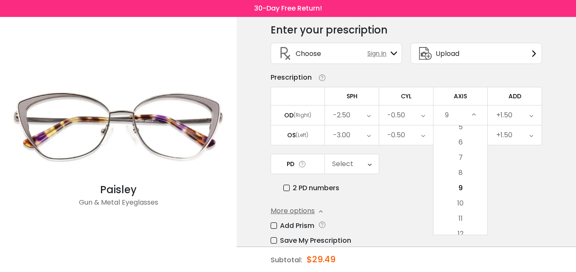
click at [442, 113] on div "9" at bounding box center [460, 115] width 54 height 19
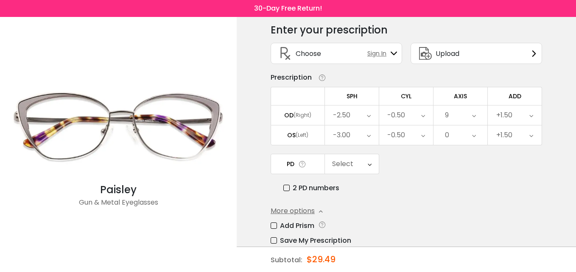
click at [475, 137] on icon at bounding box center [474, 134] width 4 height 19
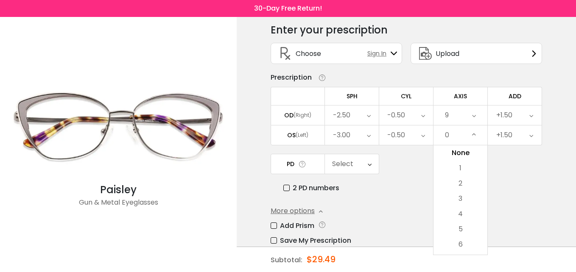
click at [452, 113] on div "9" at bounding box center [460, 115] width 54 height 19
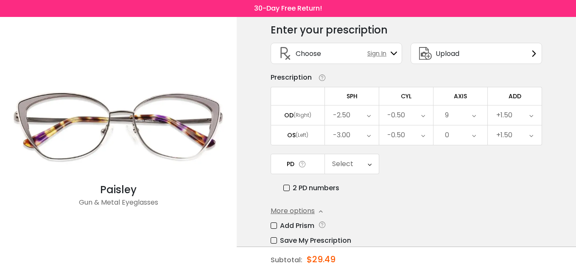
click at [452, 114] on div "9" at bounding box center [460, 115] width 54 height 19
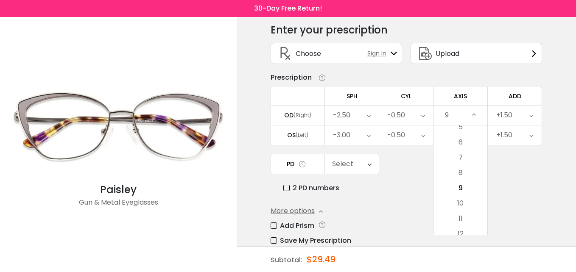
click at [451, 117] on div "9" at bounding box center [460, 115] width 54 height 19
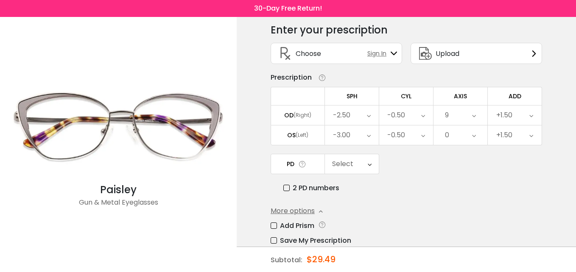
click at [451, 117] on div "9" at bounding box center [460, 115] width 54 height 19
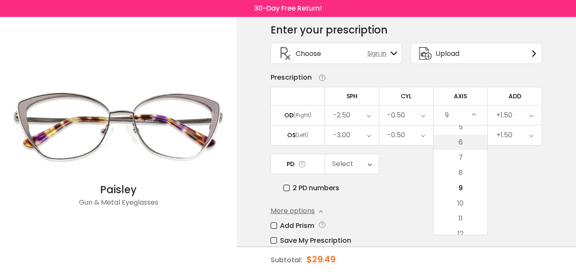
click at [453, 139] on li "6" at bounding box center [460, 142] width 54 height 15
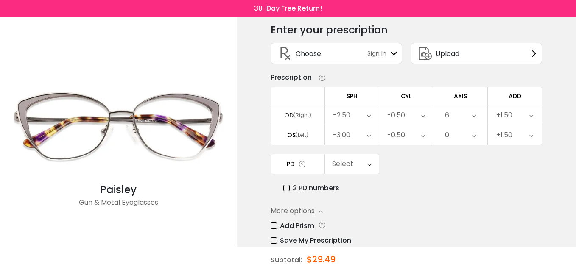
click at [472, 137] on icon at bounding box center [474, 134] width 4 height 19
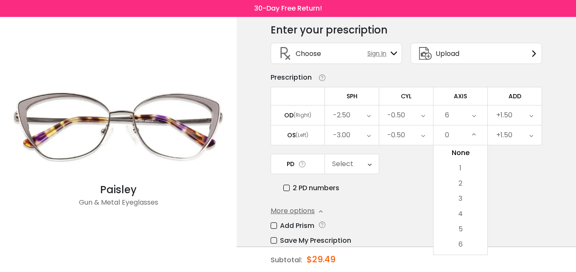
click at [475, 133] on icon at bounding box center [474, 134] width 4 height 19
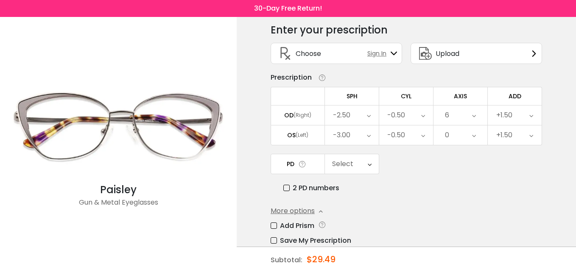
click at [475, 133] on icon at bounding box center [474, 134] width 4 height 19
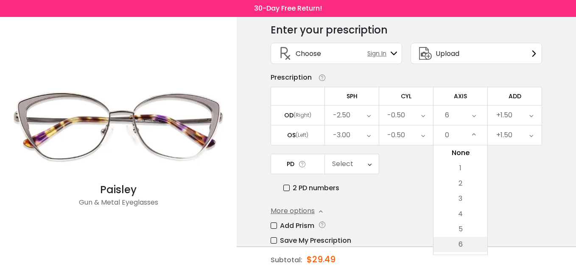
click at [464, 248] on li "6" at bounding box center [460, 244] width 54 height 15
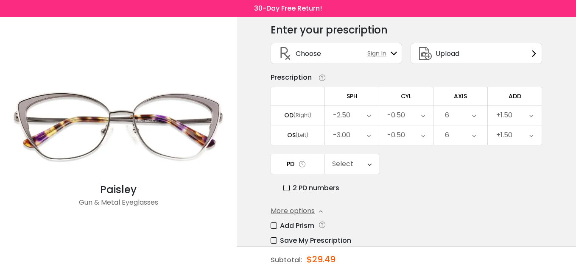
click at [468, 142] on div "6" at bounding box center [460, 134] width 54 height 19
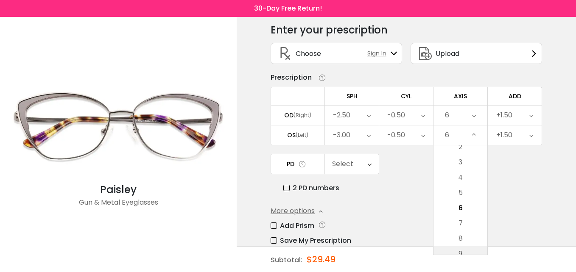
click at [460, 253] on li "9" at bounding box center [460, 253] width 54 height 15
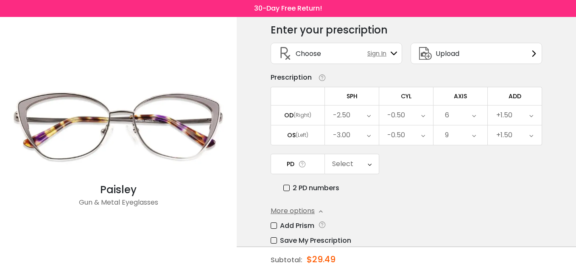
click at [454, 136] on div "9" at bounding box center [460, 134] width 54 height 19
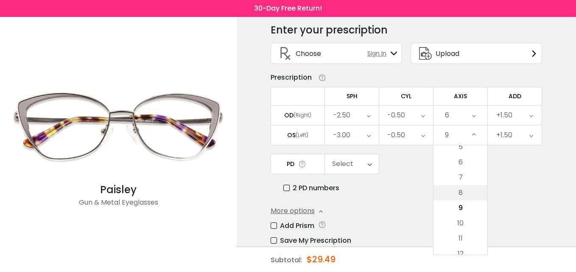
click at [478, 196] on li "8" at bounding box center [460, 192] width 54 height 15
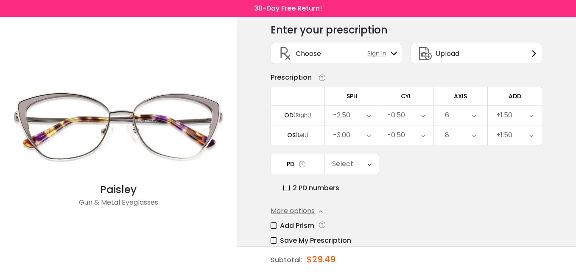
click at [365, 164] on div "Select" at bounding box center [352, 163] width 54 height 19
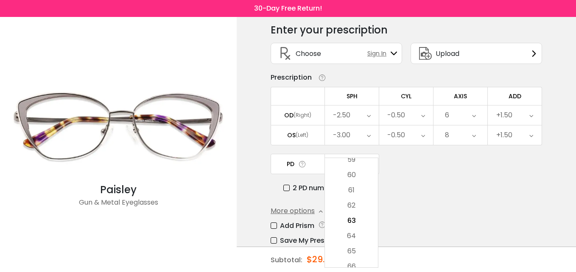
click at [515, 117] on div "+1.50" at bounding box center [514, 115] width 54 height 19
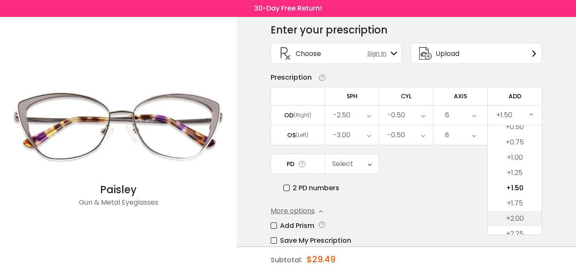
click at [515, 215] on li "+2.00" at bounding box center [514, 218] width 54 height 15
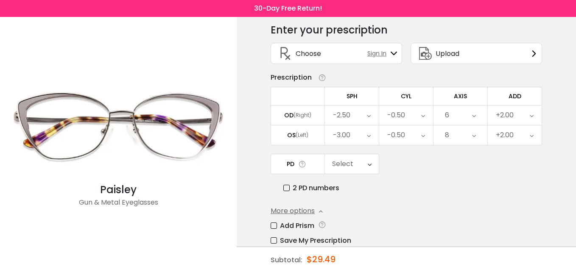
click at [515, 117] on div "+2.00" at bounding box center [514, 115] width 54 height 19
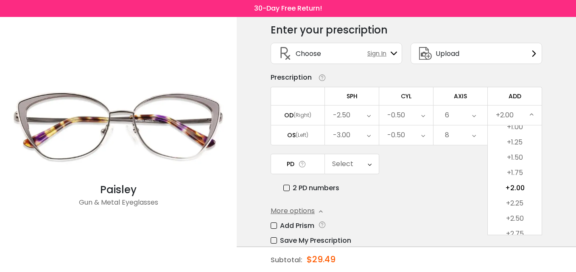
click at [512, 234] on li "+2.75" at bounding box center [514, 233] width 54 height 15
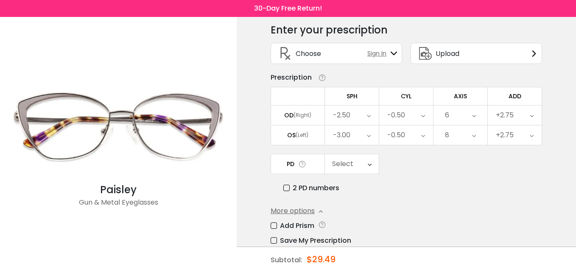
click at [469, 116] on div "6" at bounding box center [460, 115] width 54 height 19
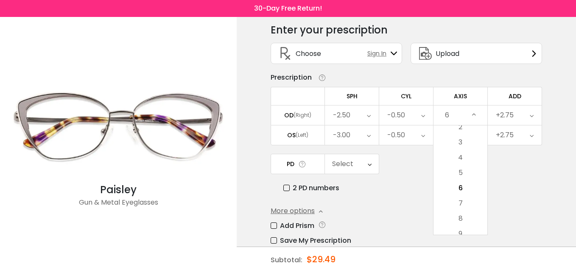
click at [452, 117] on div "6" at bounding box center [460, 115] width 54 height 19
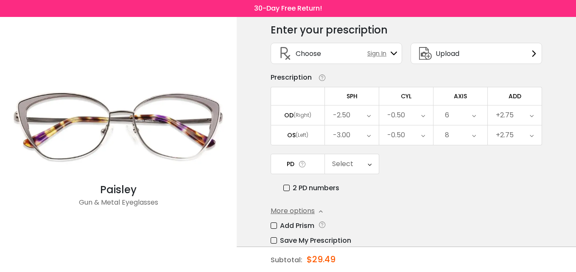
click at [450, 116] on div "6" at bounding box center [460, 115] width 54 height 19
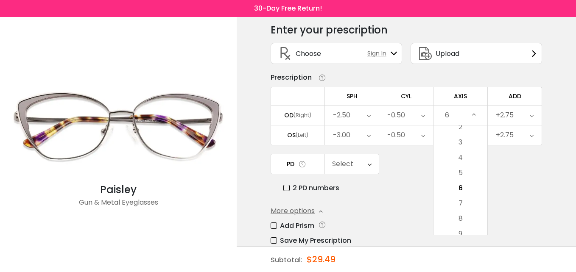
click at [474, 114] on icon at bounding box center [474, 115] width 4 height 19
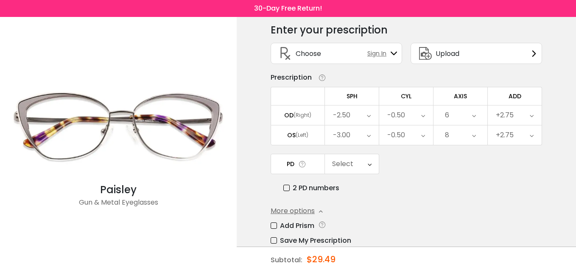
click at [451, 117] on div "6" at bounding box center [460, 115] width 54 height 19
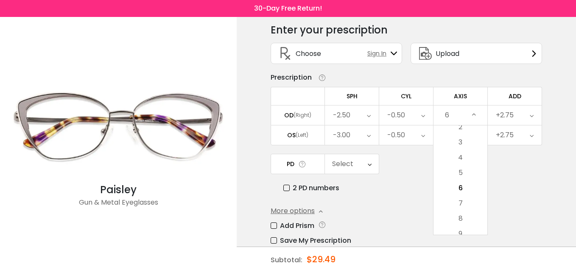
click at [476, 225] on li "8" at bounding box center [460, 218] width 54 height 15
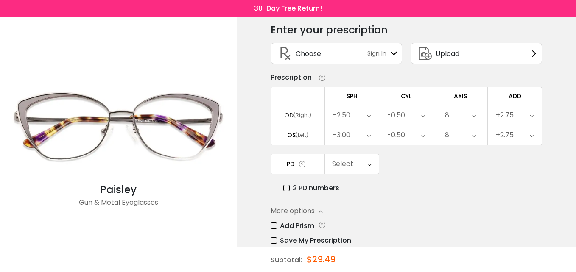
click at [448, 136] on div "8" at bounding box center [447, 135] width 4 height 17
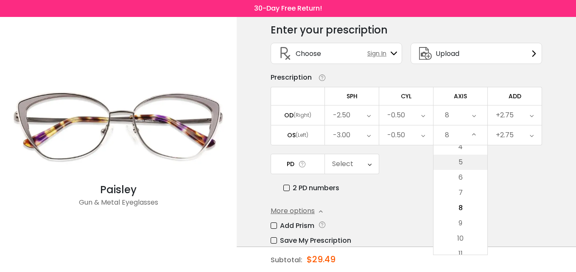
click at [444, 155] on li "5" at bounding box center [460, 162] width 54 height 15
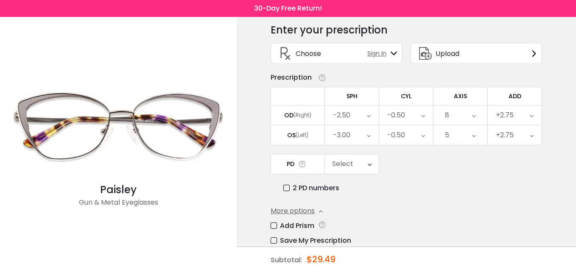
click at [444, 155] on div "PD Select Cancel PD Save 46 47 48 49 50 51 52 53 54 55 56 57 58 59 60 61 62 63 …" at bounding box center [405, 173] width 271 height 39
click at [449, 138] on div "5" at bounding box center [460, 134] width 54 height 19
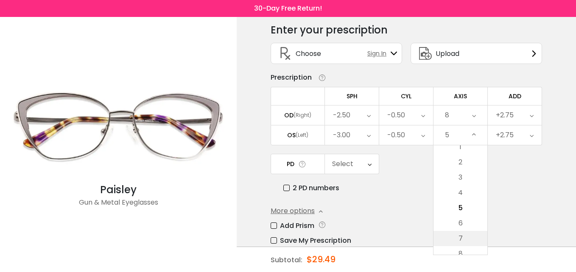
click at [460, 237] on li "7" at bounding box center [460, 238] width 54 height 15
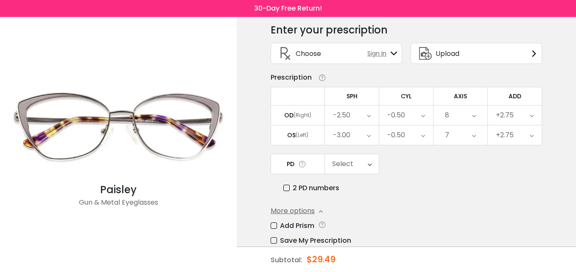
click at [452, 136] on div "7" at bounding box center [460, 134] width 54 height 19
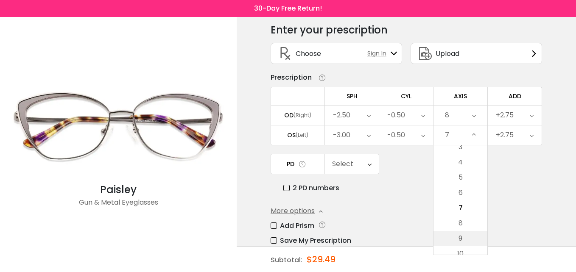
click at [459, 238] on li "9" at bounding box center [460, 238] width 54 height 15
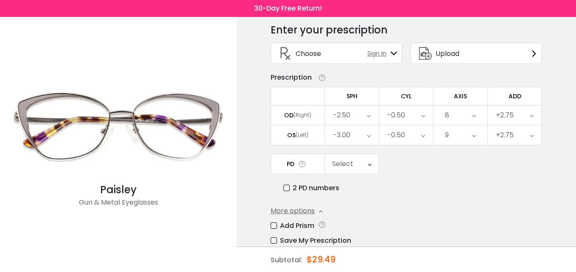
click at [475, 136] on icon at bounding box center [474, 134] width 4 height 19
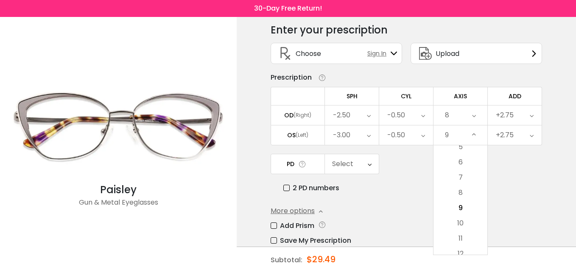
click at [440, 134] on div "9" at bounding box center [460, 134] width 54 height 19
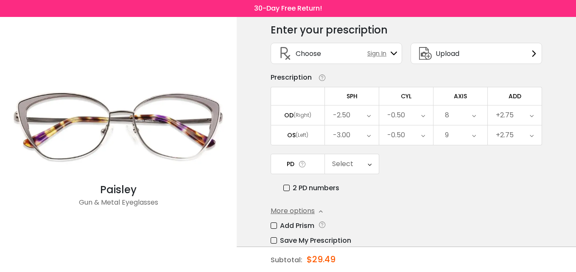
click at [450, 115] on div "8" at bounding box center [460, 115] width 54 height 19
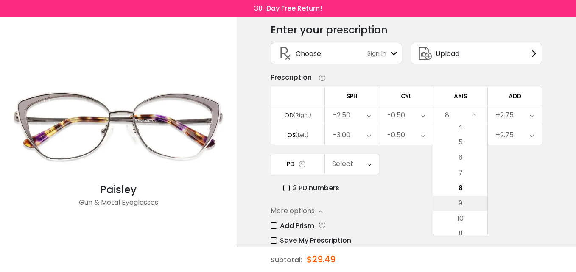
click at [459, 203] on li "9" at bounding box center [460, 203] width 54 height 15
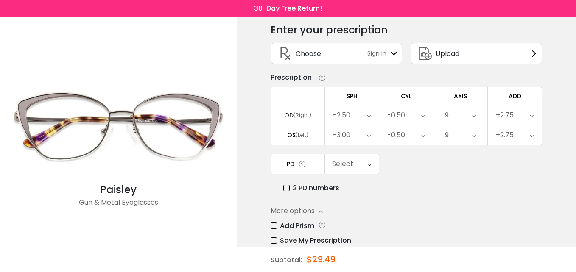
click at [455, 119] on div "9" at bounding box center [460, 115] width 54 height 19
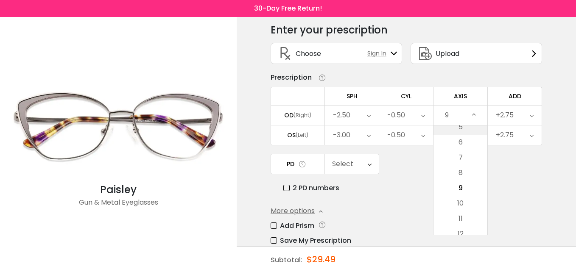
click at [460, 131] on li "5" at bounding box center [460, 127] width 54 height 15
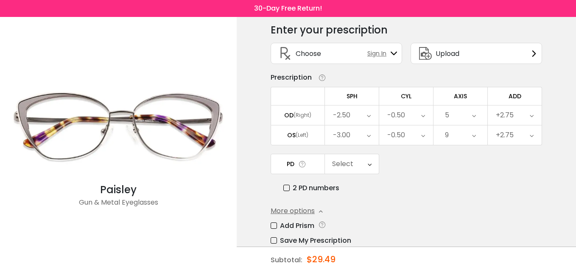
click at [451, 117] on div "5" at bounding box center [460, 115] width 54 height 19
